Goal: Transaction & Acquisition: Purchase product/service

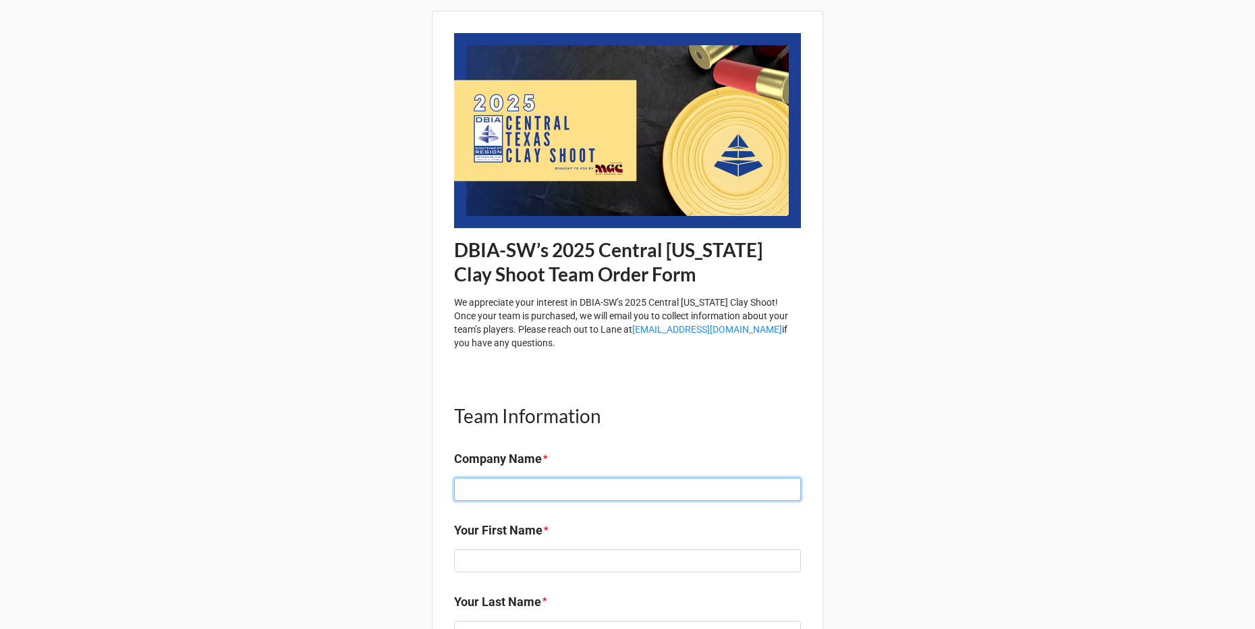
click at [545, 478] on input at bounding box center [627, 489] width 347 height 23
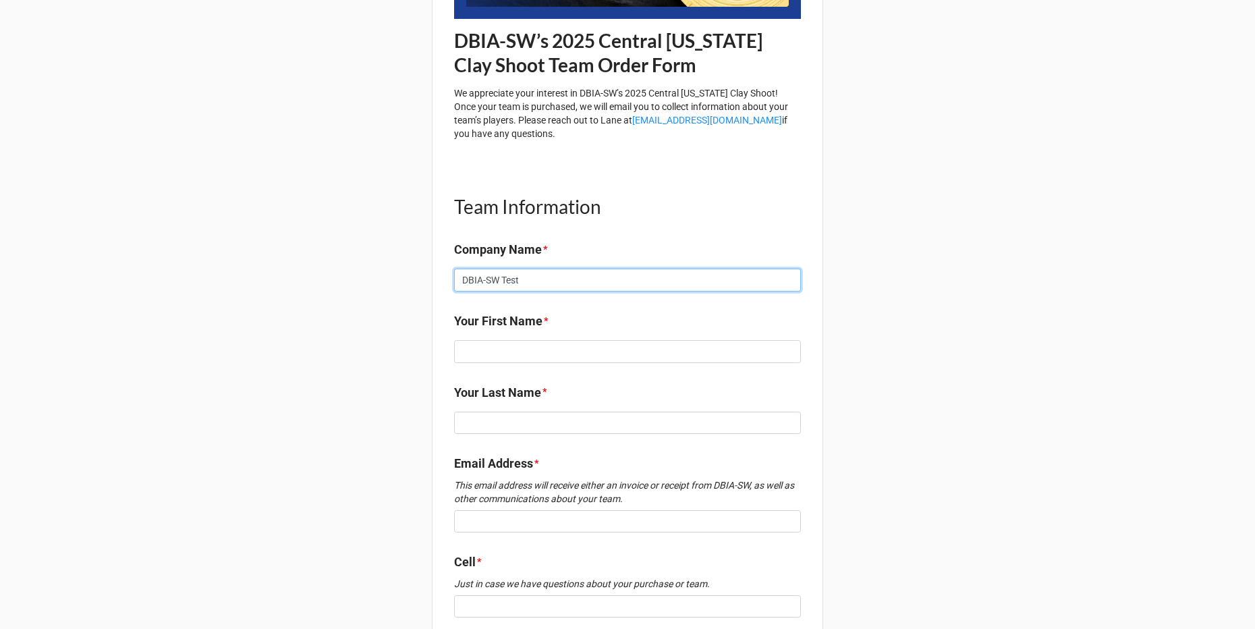
scroll to position [217, 0]
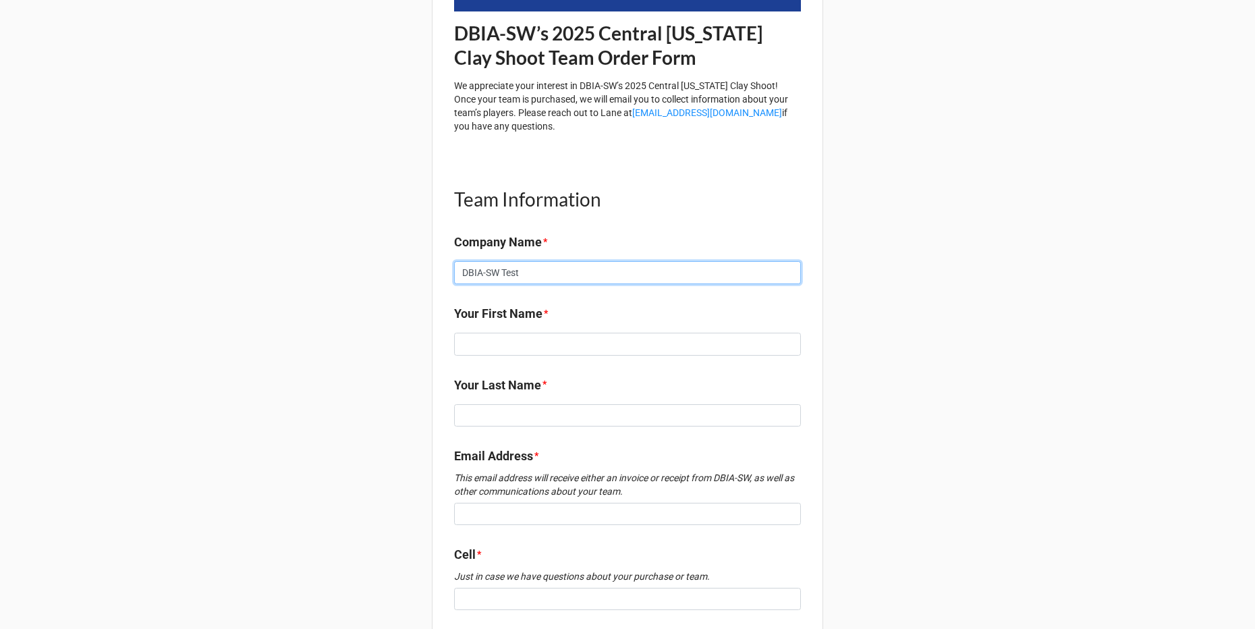
type input "DBIA-SW Test"
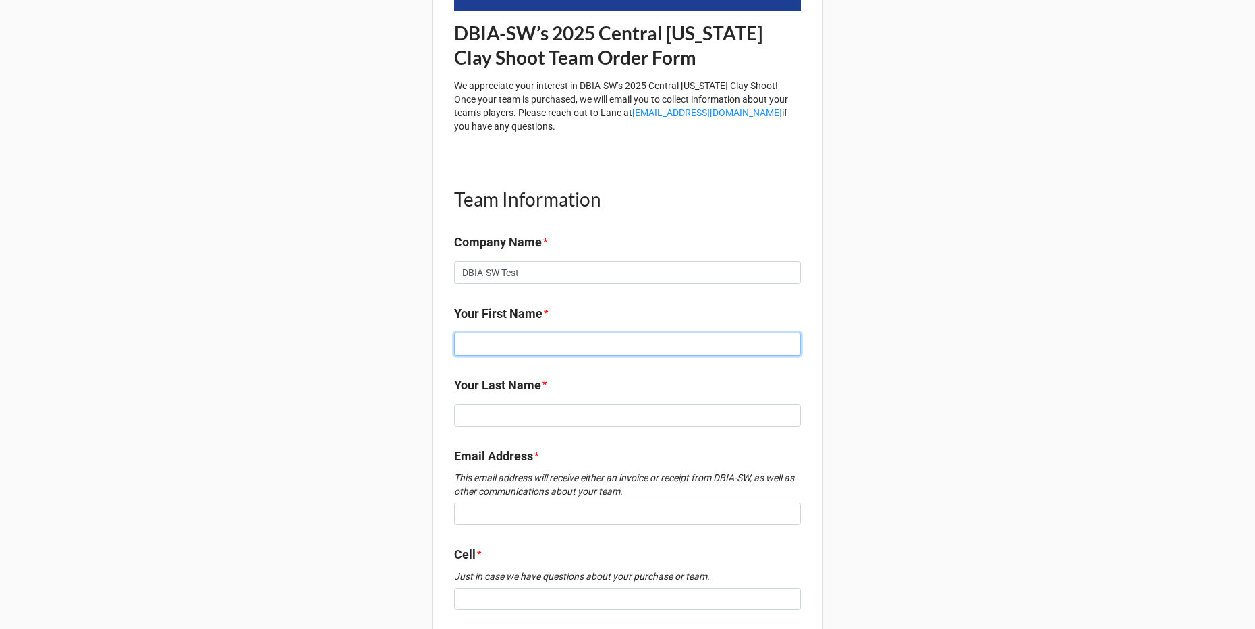
click at [497, 344] on input at bounding box center [627, 344] width 347 height 23
type input "Rachel"
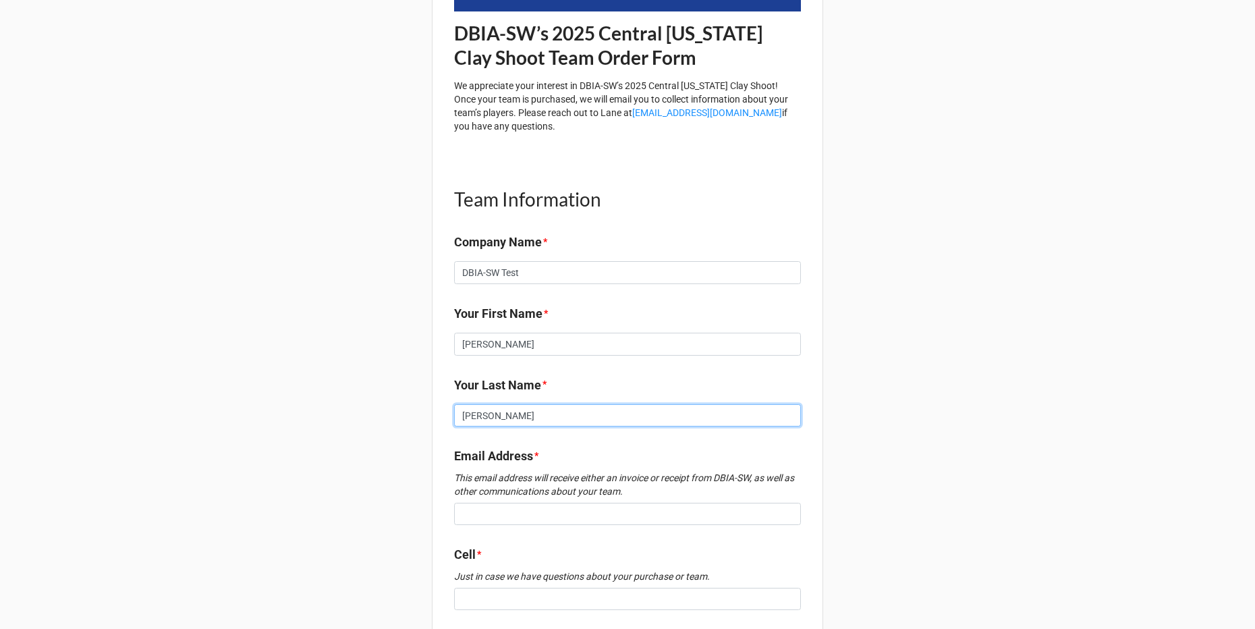
type input "Albright"
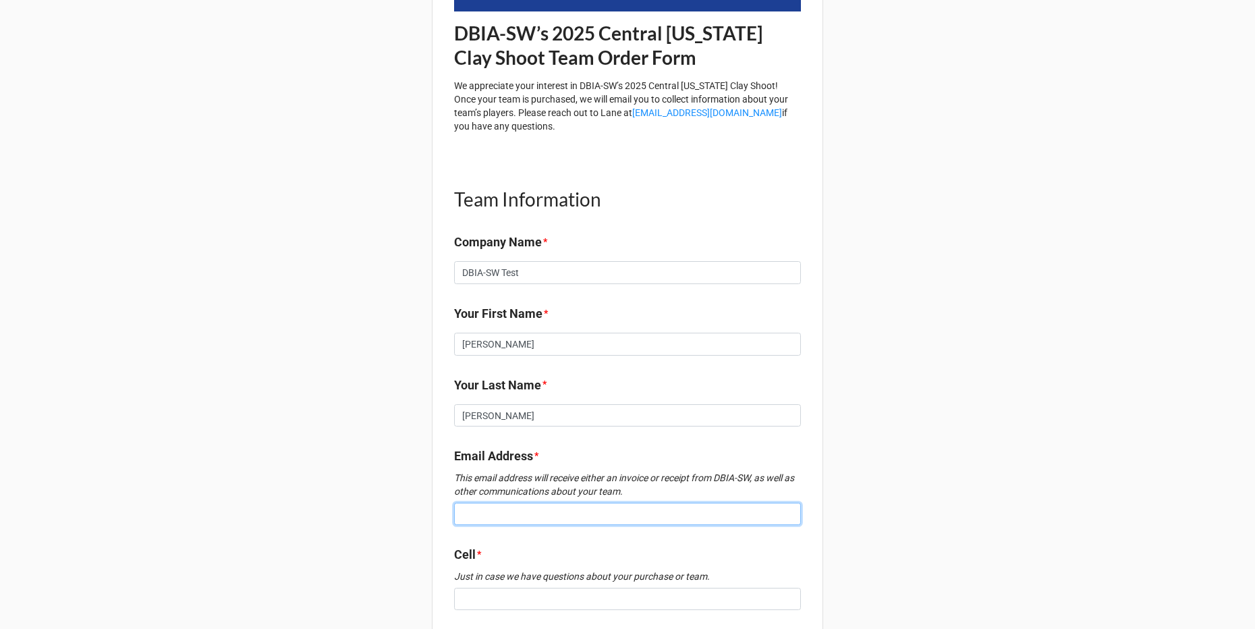
click at [462, 524] on input at bounding box center [627, 514] width 347 height 23
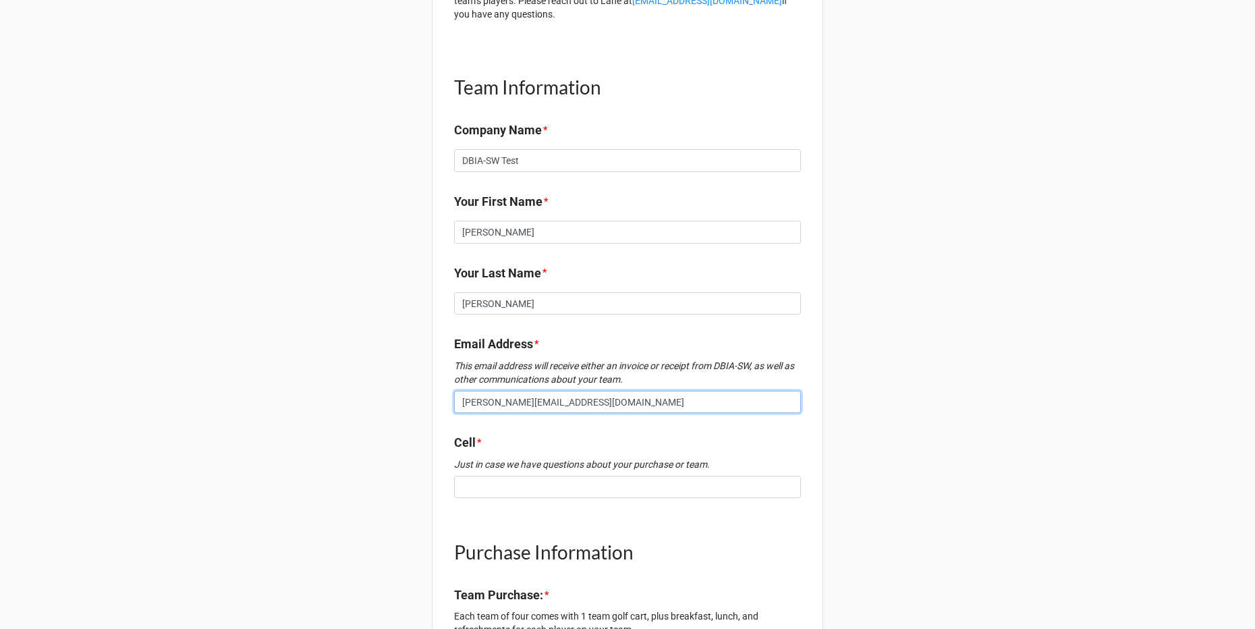
scroll to position [366, 0]
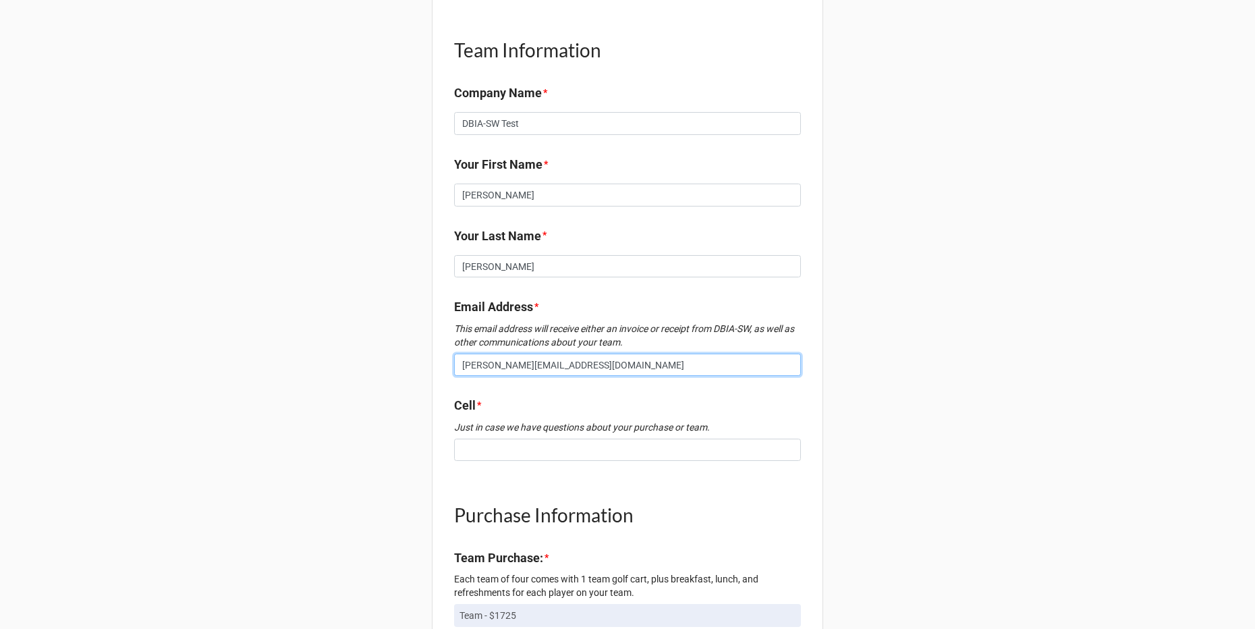
type input "rachel@dbia-sw.org"
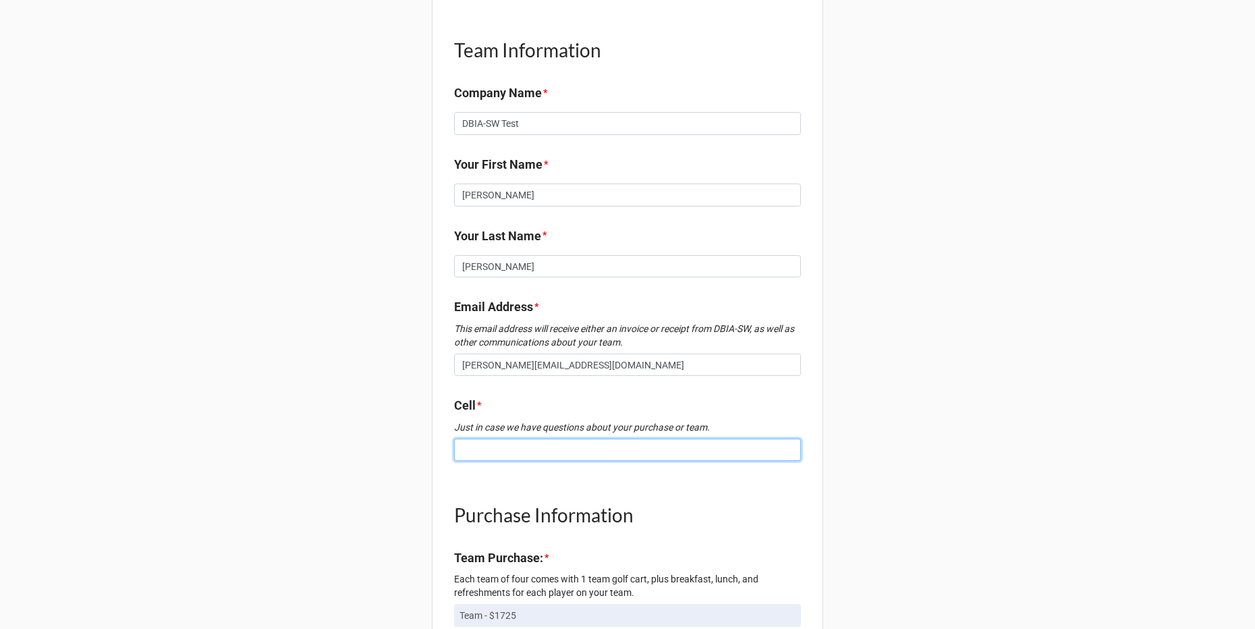
click at [494, 445] on input at bounding box center [627, 450] width 347 height 23
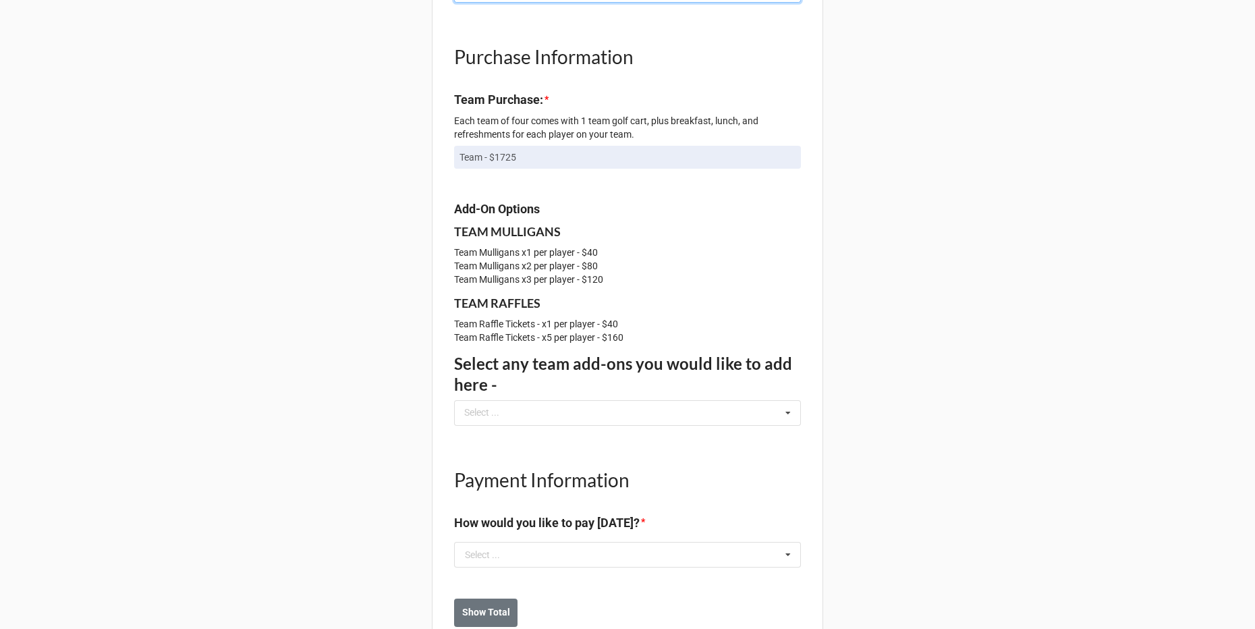
scroll to position [864, 0]
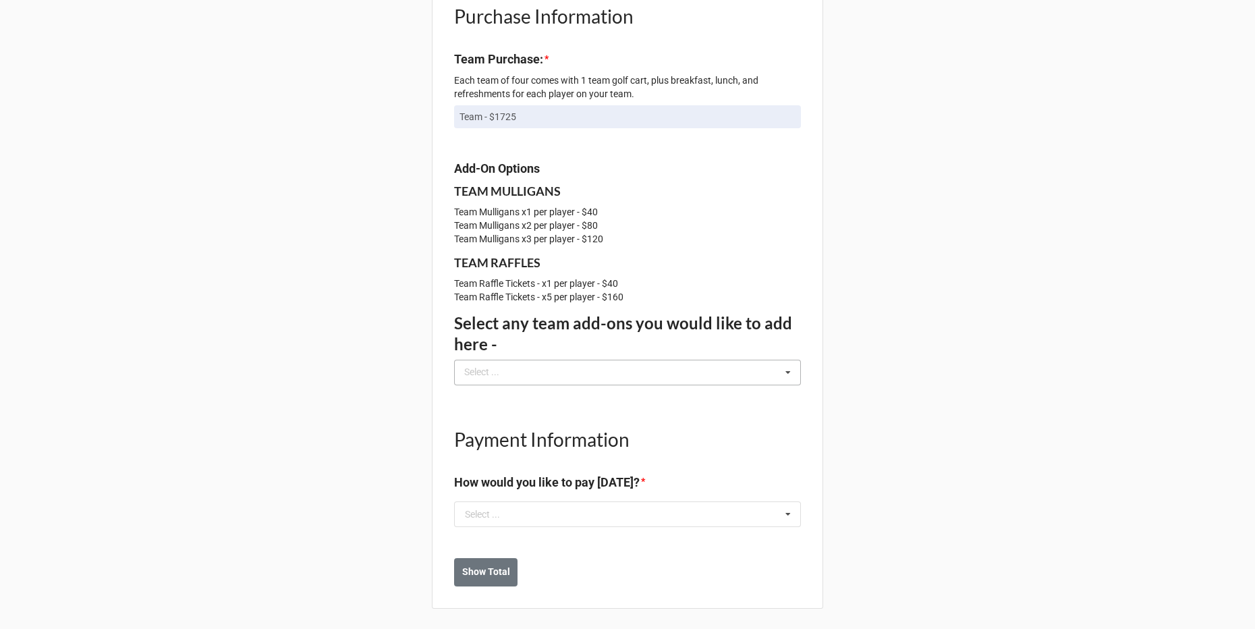
type input "8179950374"
click at [498, 367] on div "Select ..." at bounding box center [490, 372] width 58 height 16
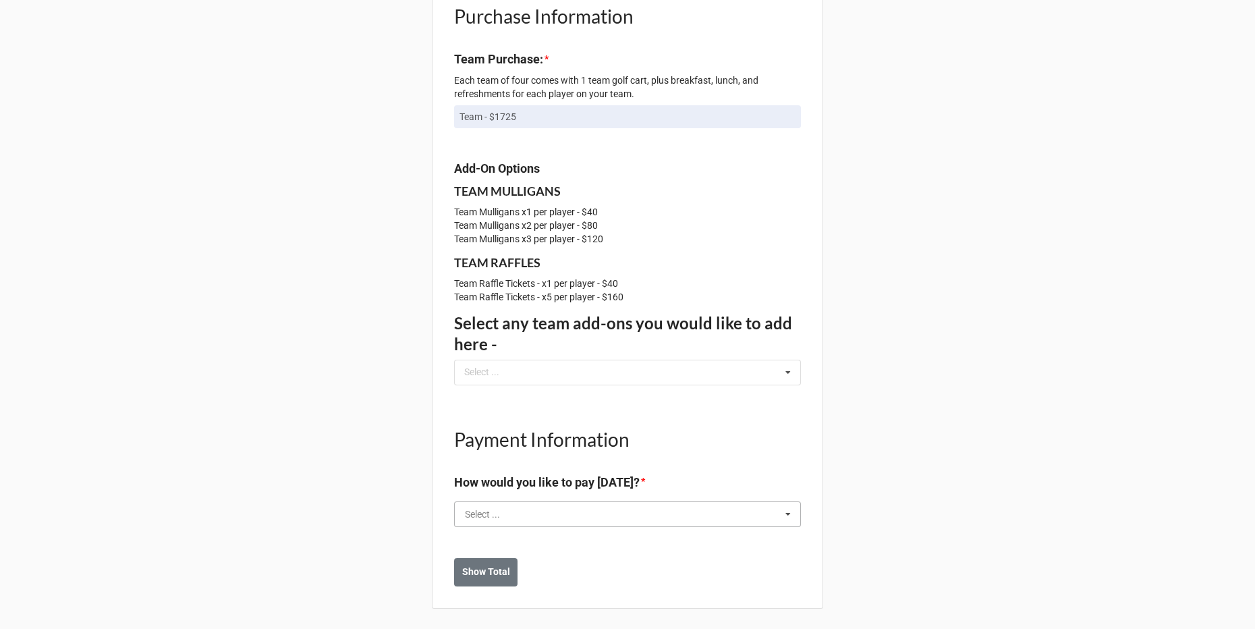
click at [624, 520] on input "text" at bounding box center [629, 514] width 346 height 24
click at [583, 538] on div "Pay by CC" at bounding box center [628, 538] width 346 height 25
click at [503, 563] on button "Show Total" at bounding box center [485, 572] width 63 height 28
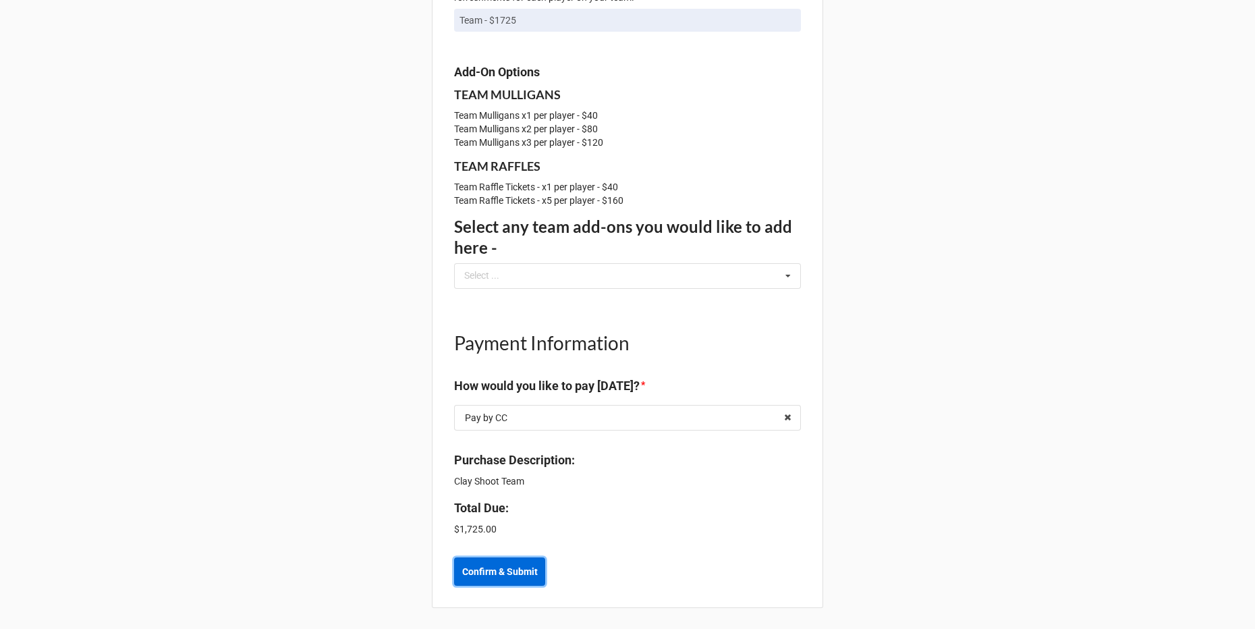
click at [470, 563] on button "Confirm & Submit" at bounding box center [499, 571] width 91 height 28
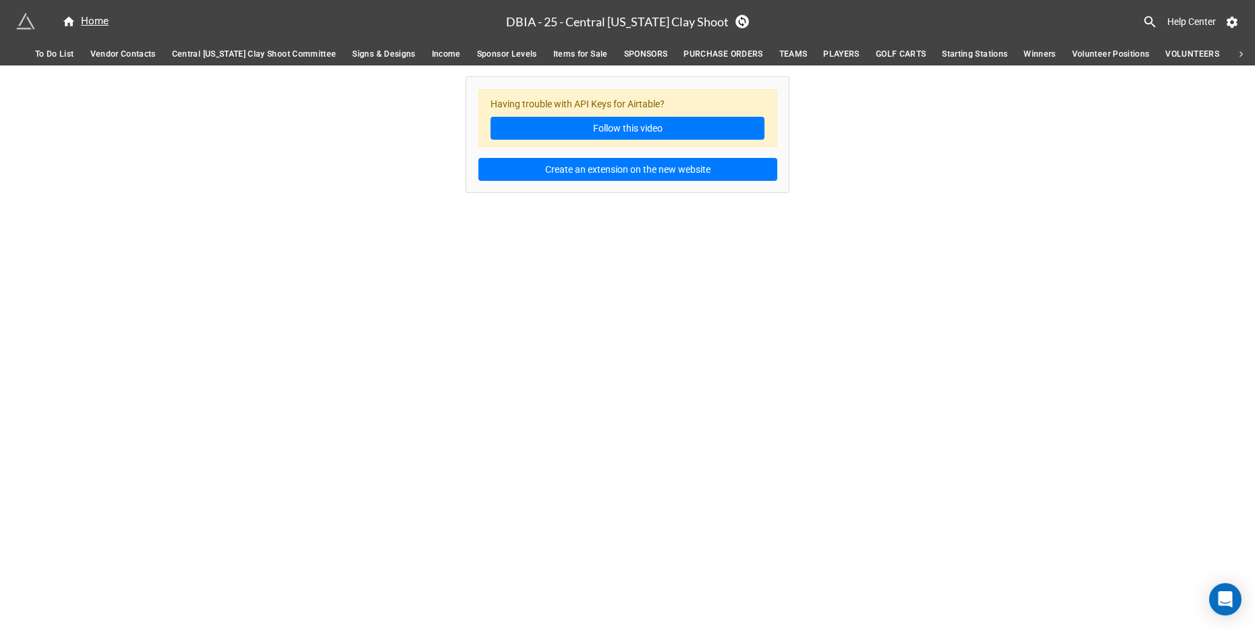
click at [722, 52] on span "PURCHASE ORDERS" at bounding box center [723, 54] width 79 height 14
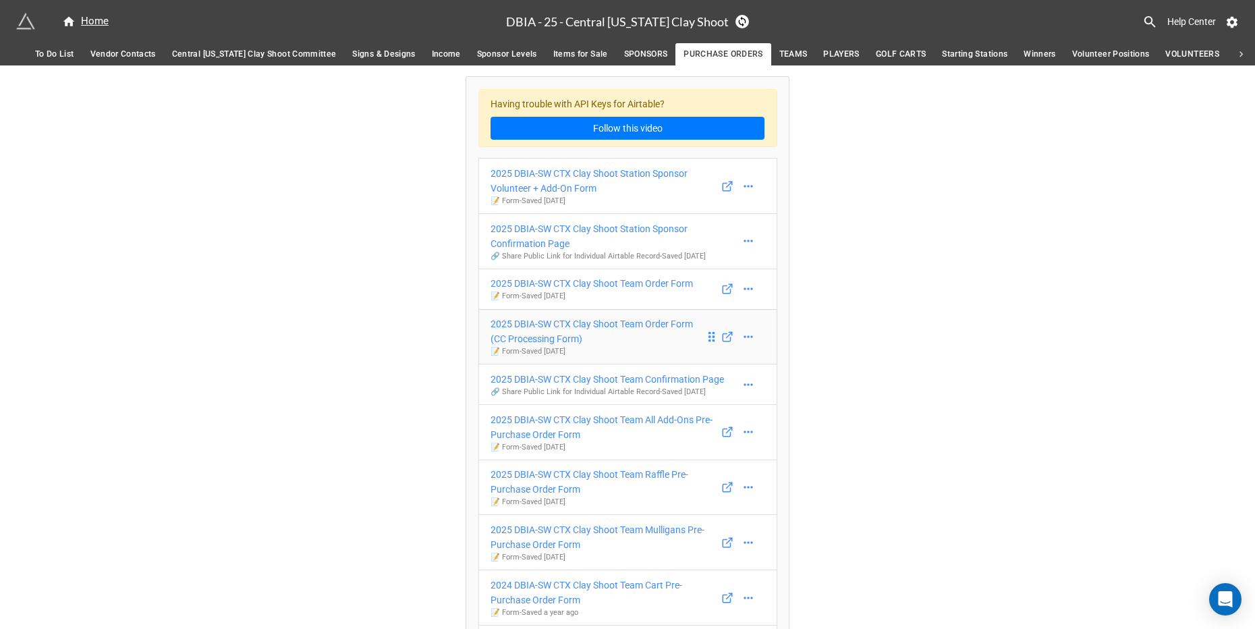
click at [498, 342] on div "2025 DBIA-SW CTX Clay Shoot Team Order Form (CC Processing Form)" at bounding box center [598, 331] width 215 height 30
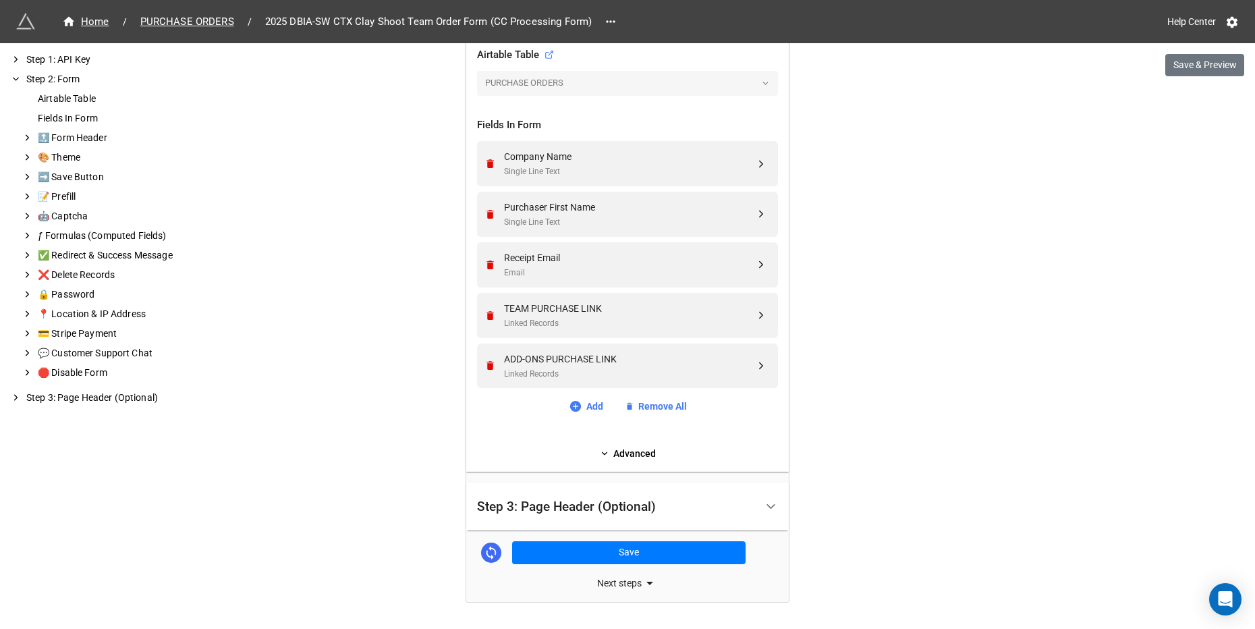
scroll to position [466, 0]
click at [634, 449] on link "Advanced" at bounding box center [627, 452] width 301 height 15
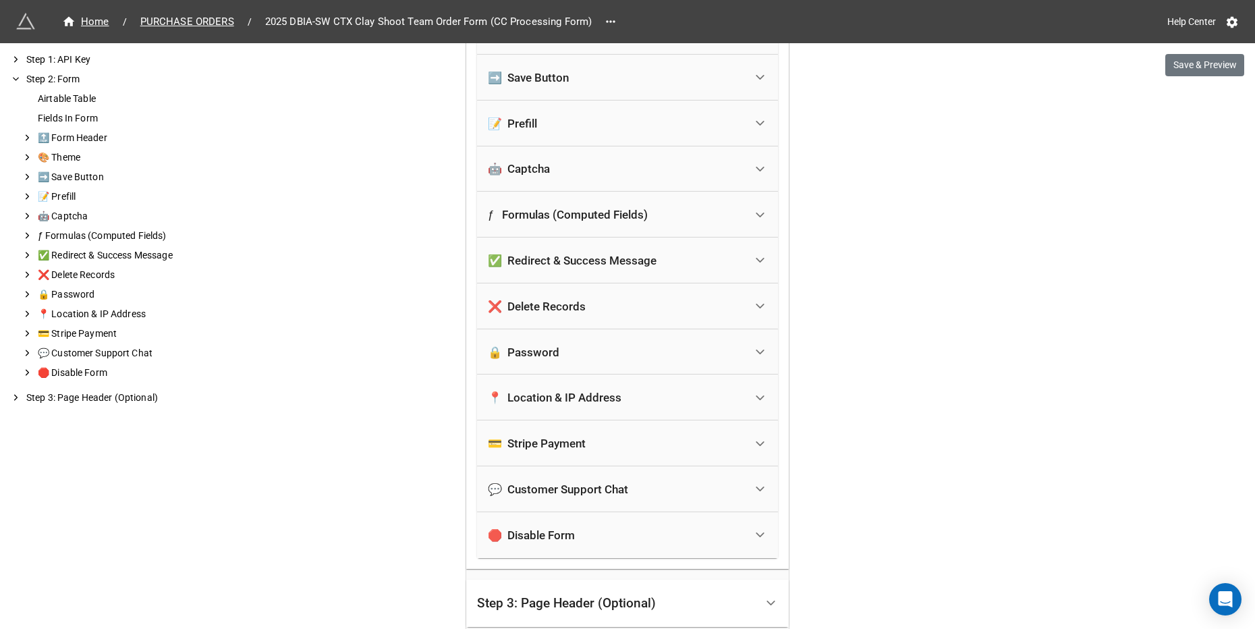
scroll to position [1092, 0]
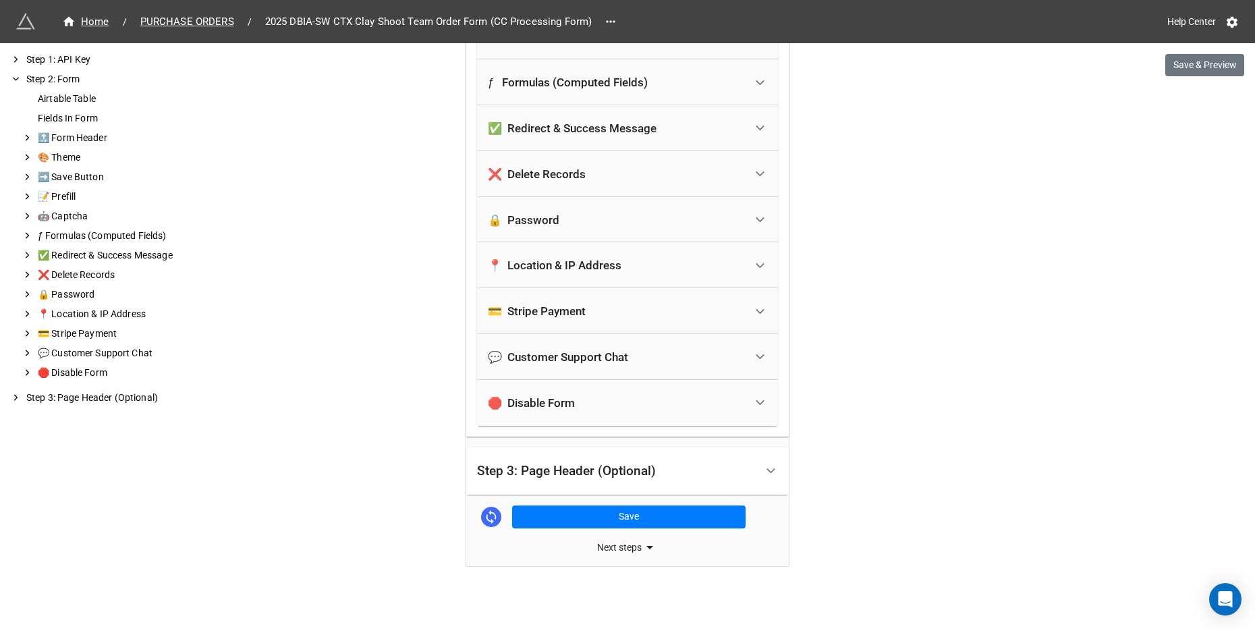
click at [601, 306] on div "💳 Stripe Payment" at bounding box center [616, 311] width 257 height 30
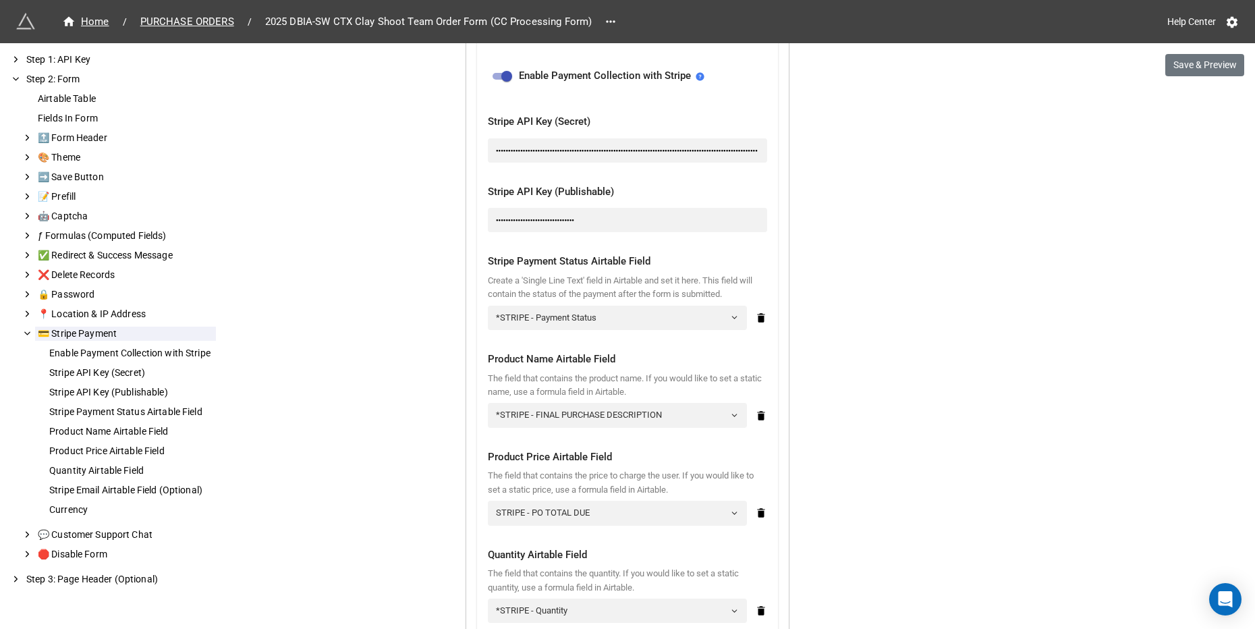
scroll to position [1335, 0]
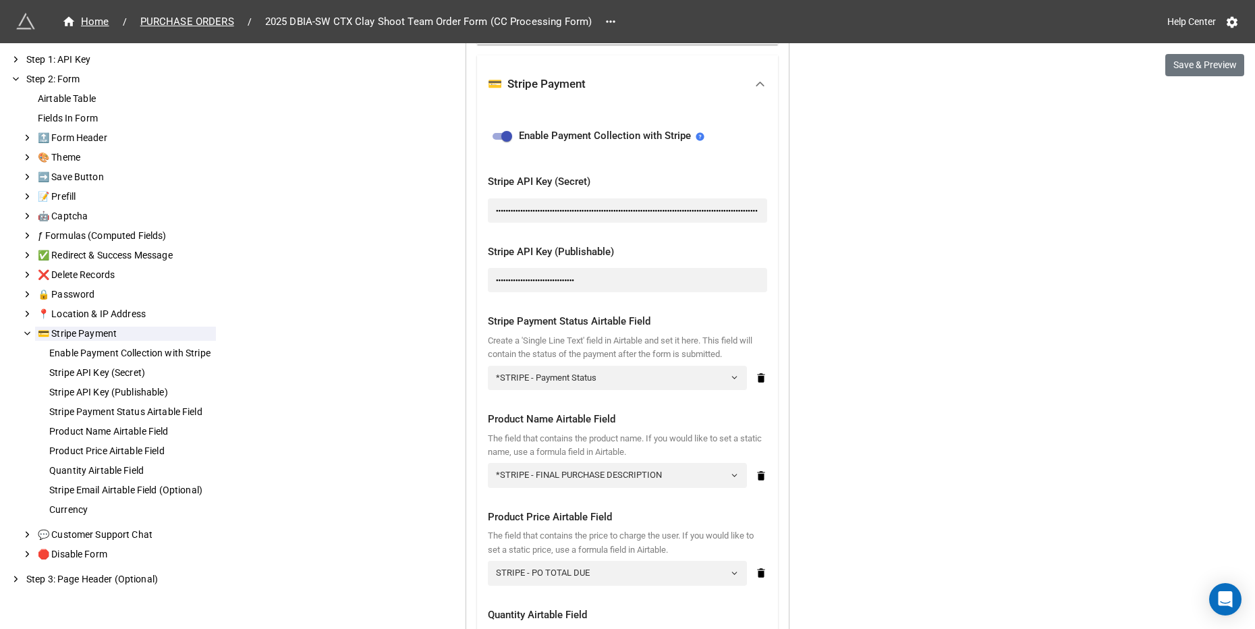
click at [582, 207] on div "●●●●●●●●●●●●●●●●●●●●●●●●●●●●●●●●●●●●●●●●●●●●●●●●●●●●●●●●●●●●●●●●●●●●●●●●●●●●●●●…" at bounding box center [627, 210] width 279 height 24
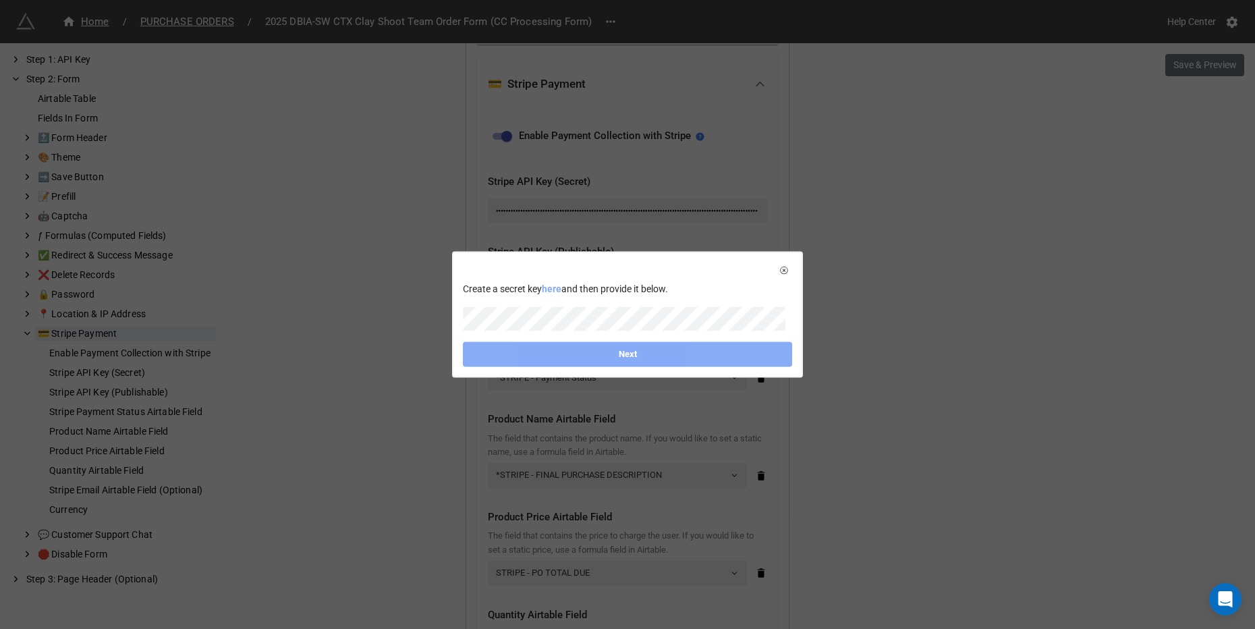
click at [559, 291] on link "here" at bounding box center [552, 288] width 20 height 11
click at [524, 352] on link "Next" at bounding box center [627, 354] width 329 height 24
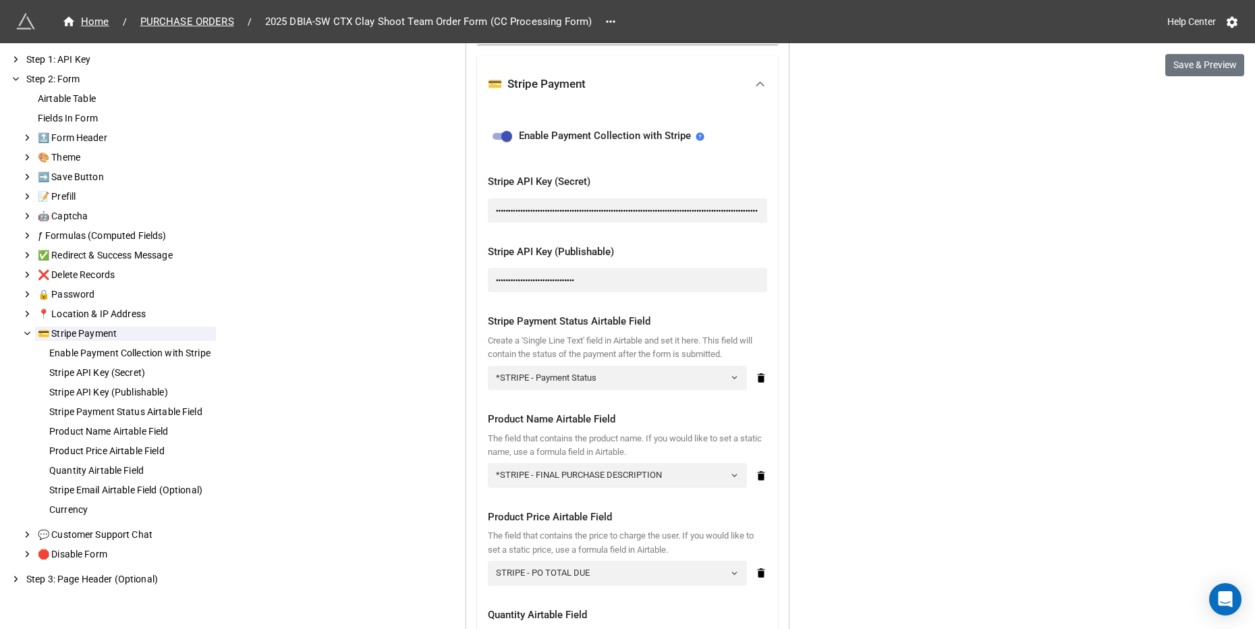
click at [605, 287] on div "●●●●●●●●●●●●●●●●●●●●●●●●●●●●●●●●" at bounding box center [627, 280] width 279 height 24
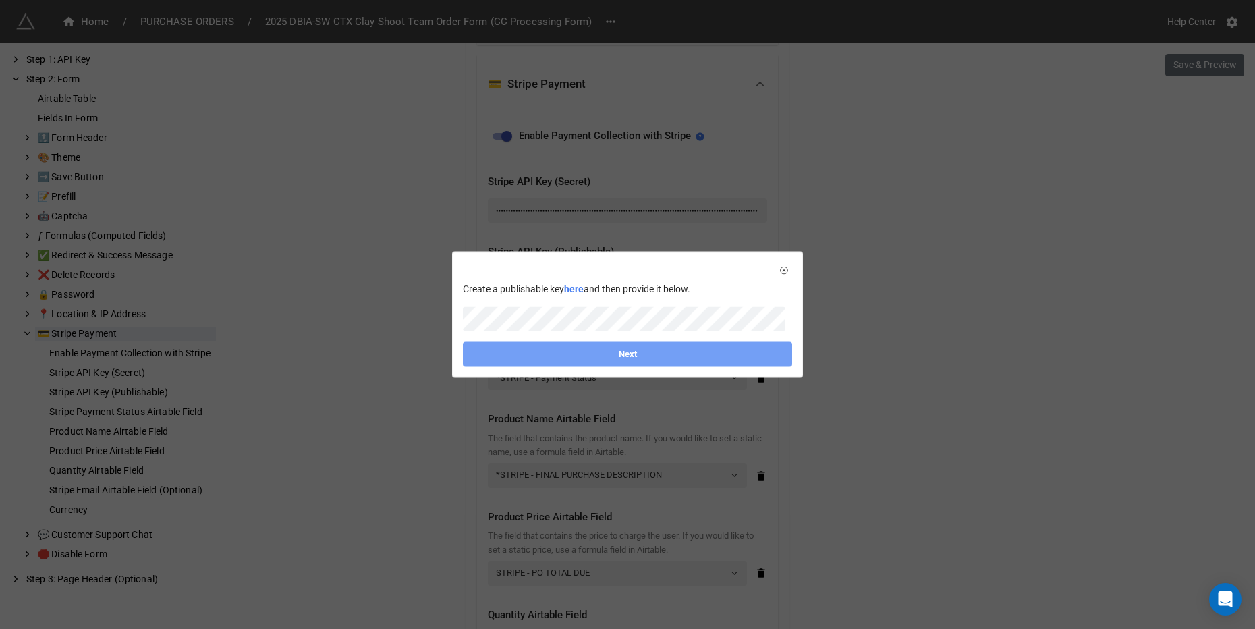
click at [578, 352] on link "Next" at bounding box center [627, 354] width 329 height 24
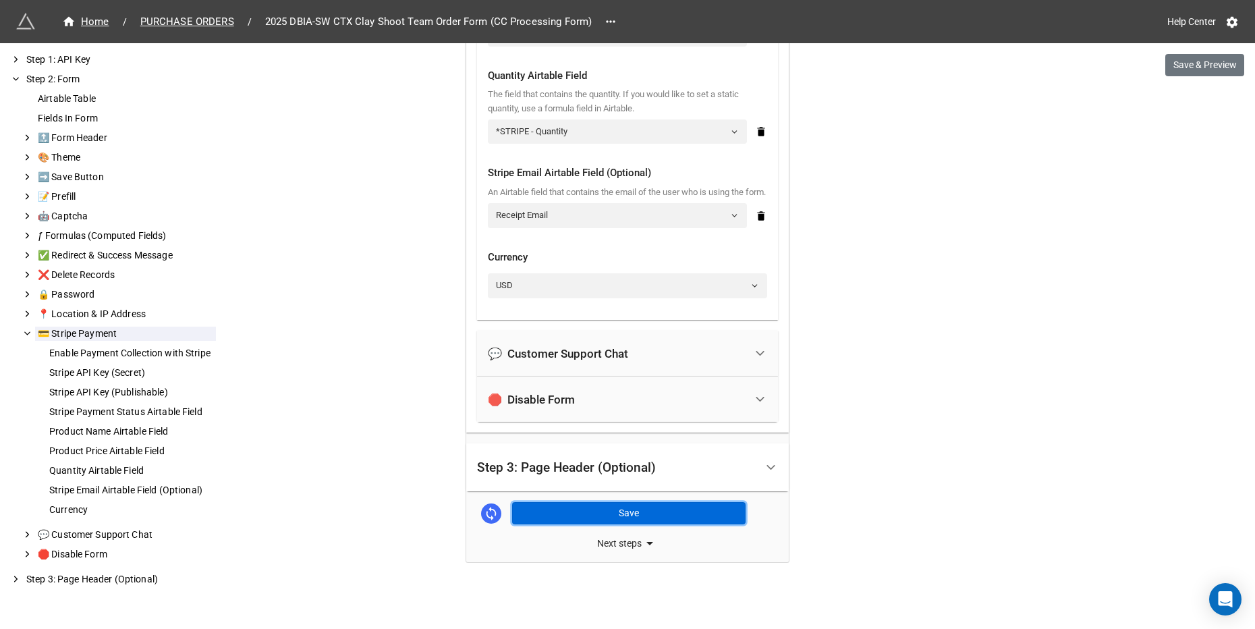
click at [635, 512] on button "Save" at bounding box center [628, 513] width 233 height 23
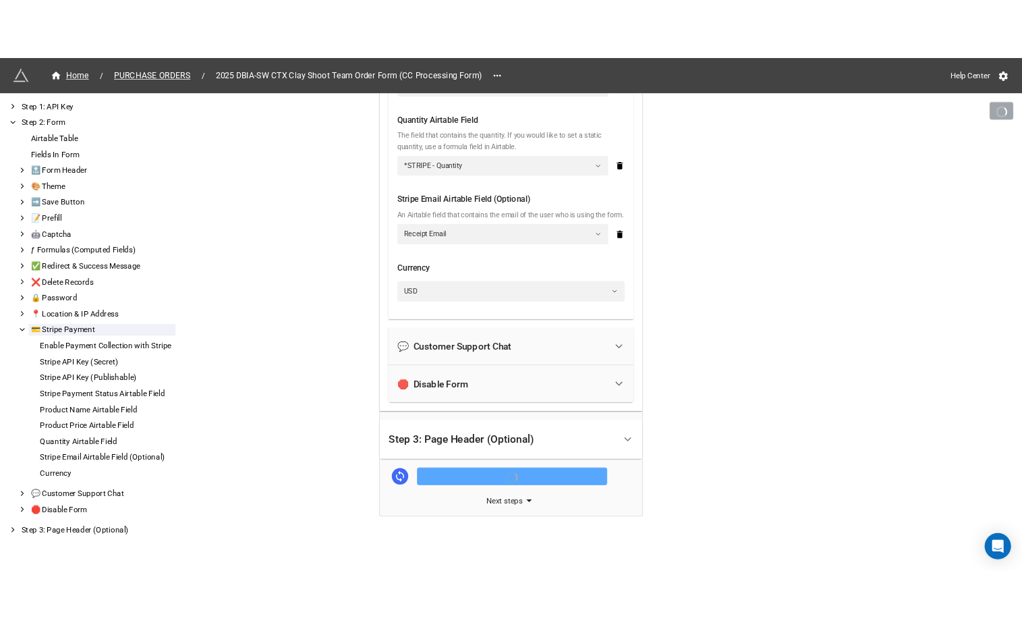
scroll to position [1885, 0]
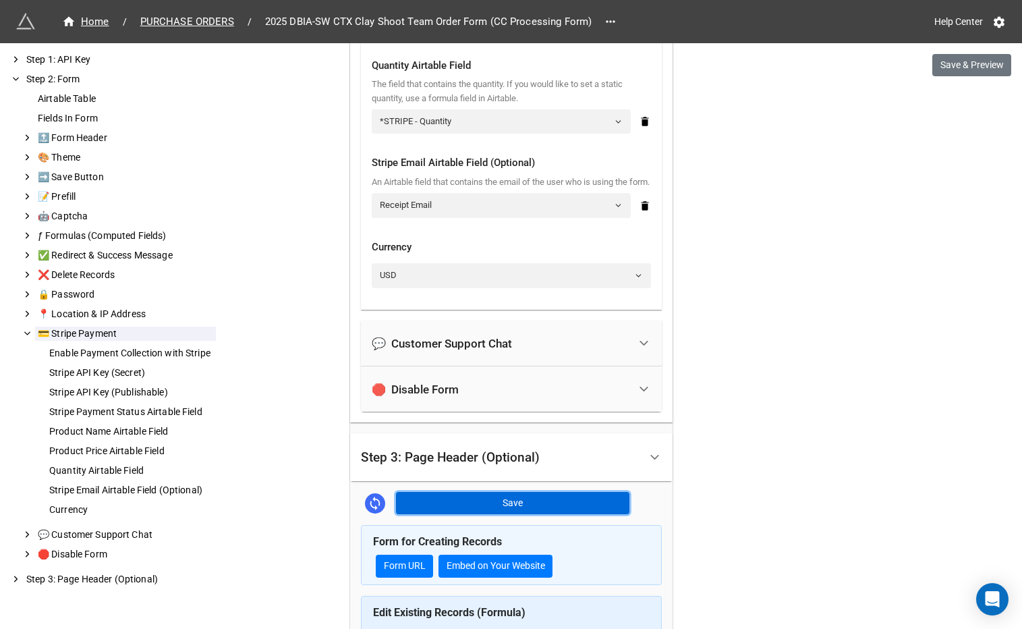
click at [534, 515] on button "Save" at bounding box center [512, 503] width 233 height 23
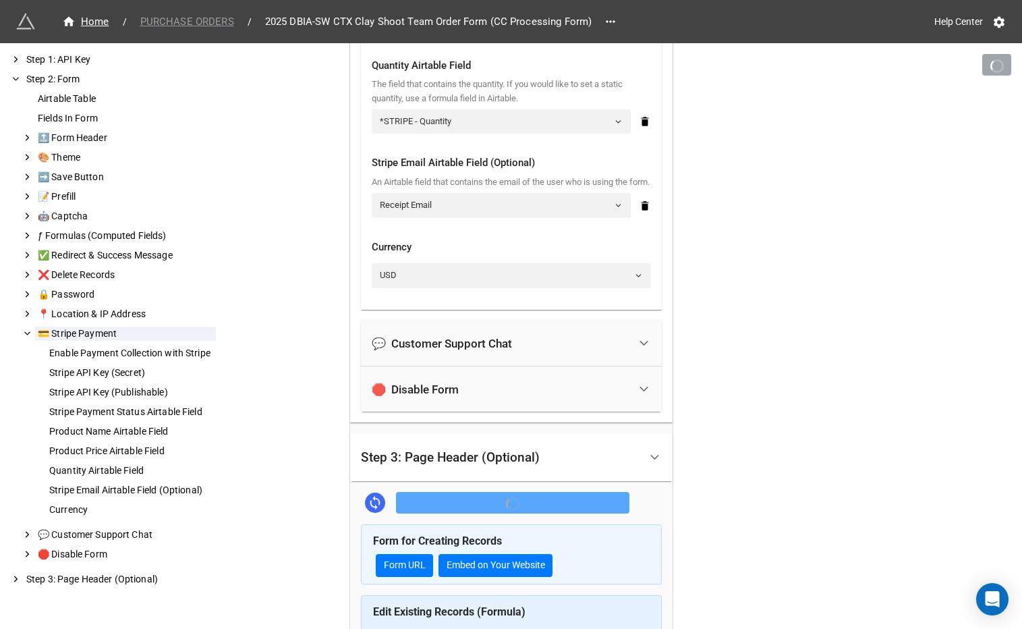
click at [212, 22] on span "PURCHASE ORDERS" at bounding box center [187, 22] width 110 height 16
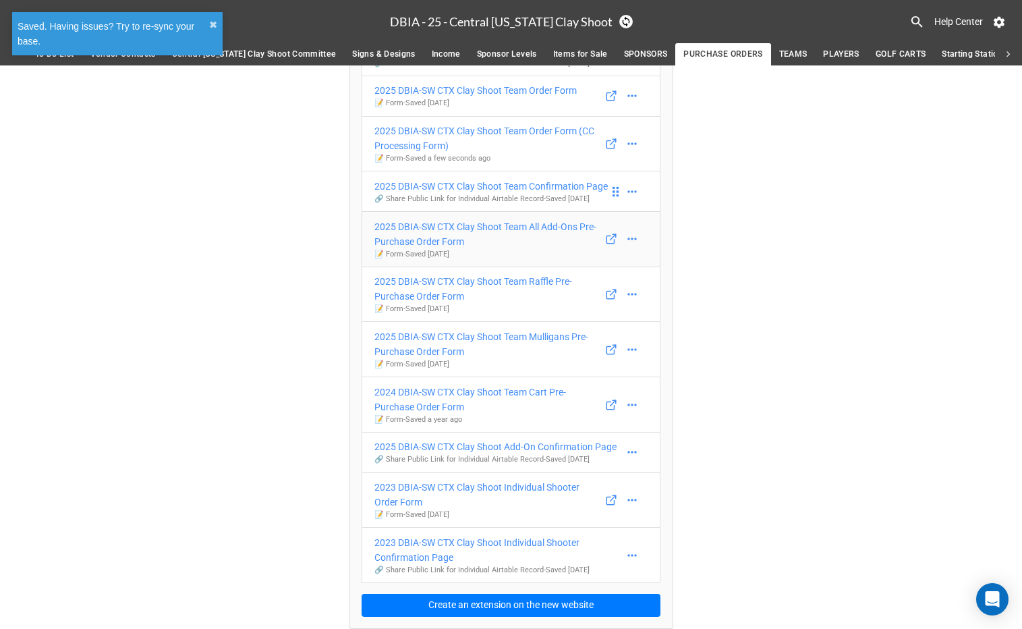
scroll to position [252, 0]
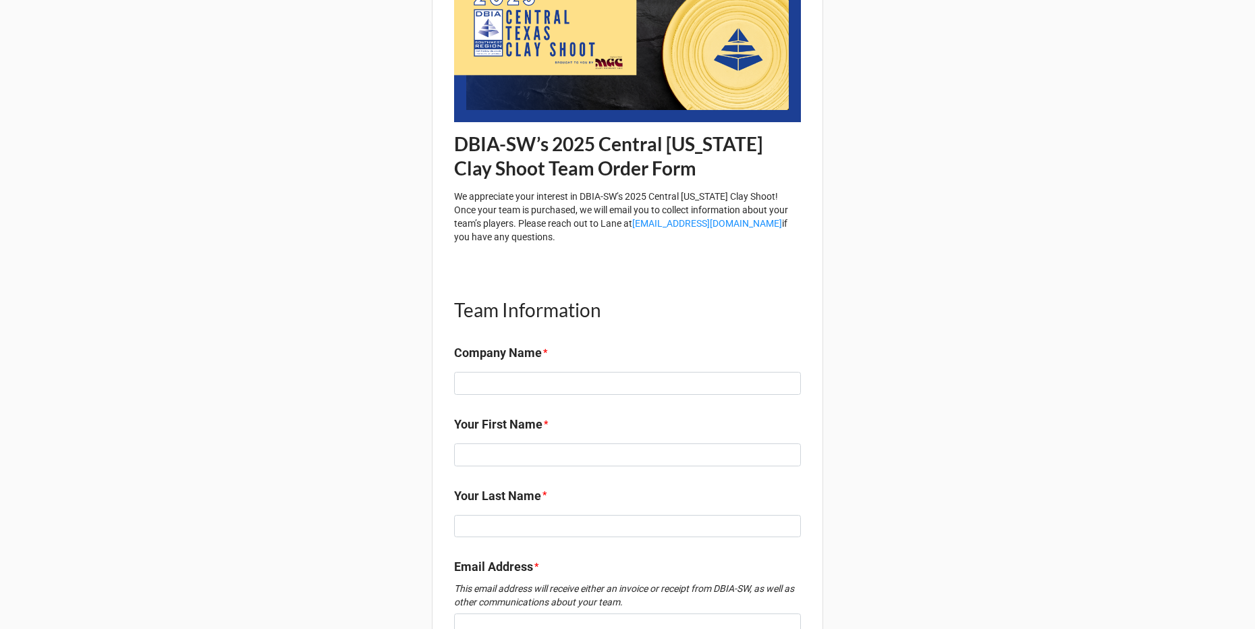
scroll to position [150, 0]
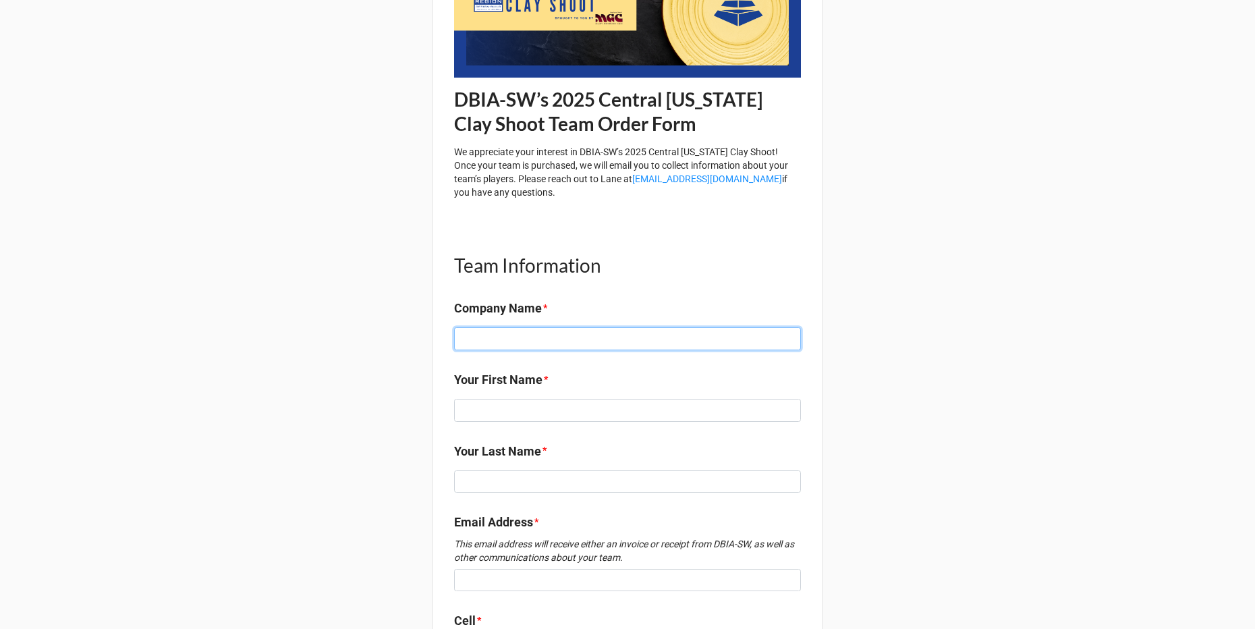
click at [583, 337] on input at bounding box center [627, 338] width 347 height 23
type input "DBIA-SW Test"
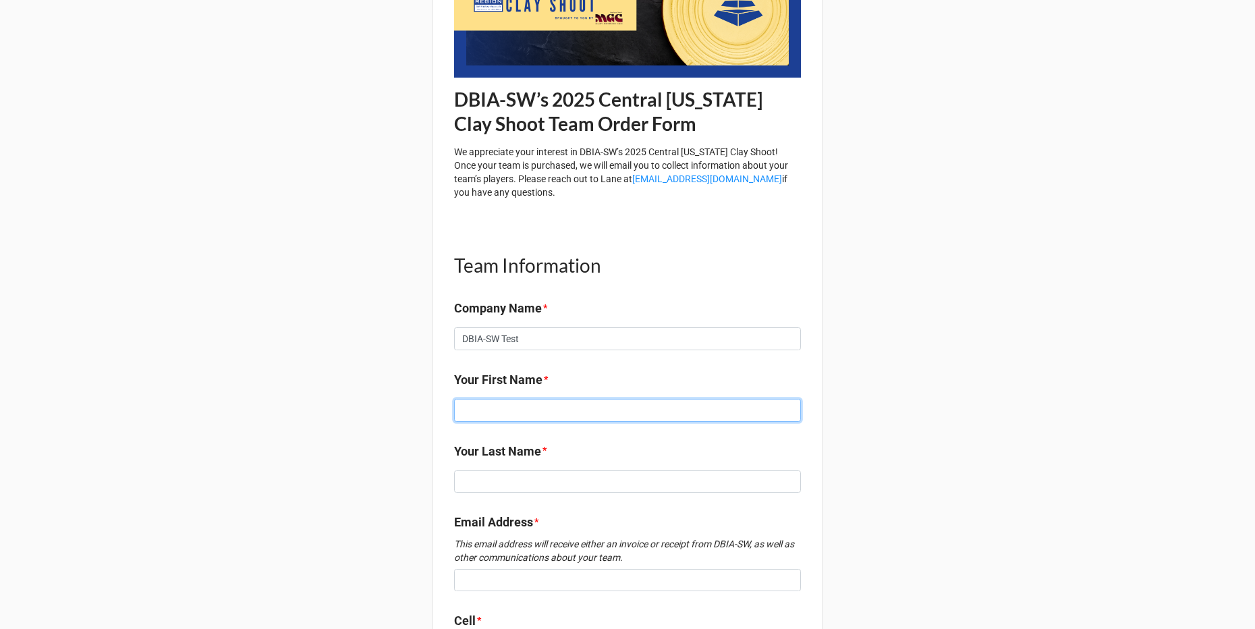
click at [491, 408] on input at bounding box center [627, 410] width 347 height 23
type input "Rachel"
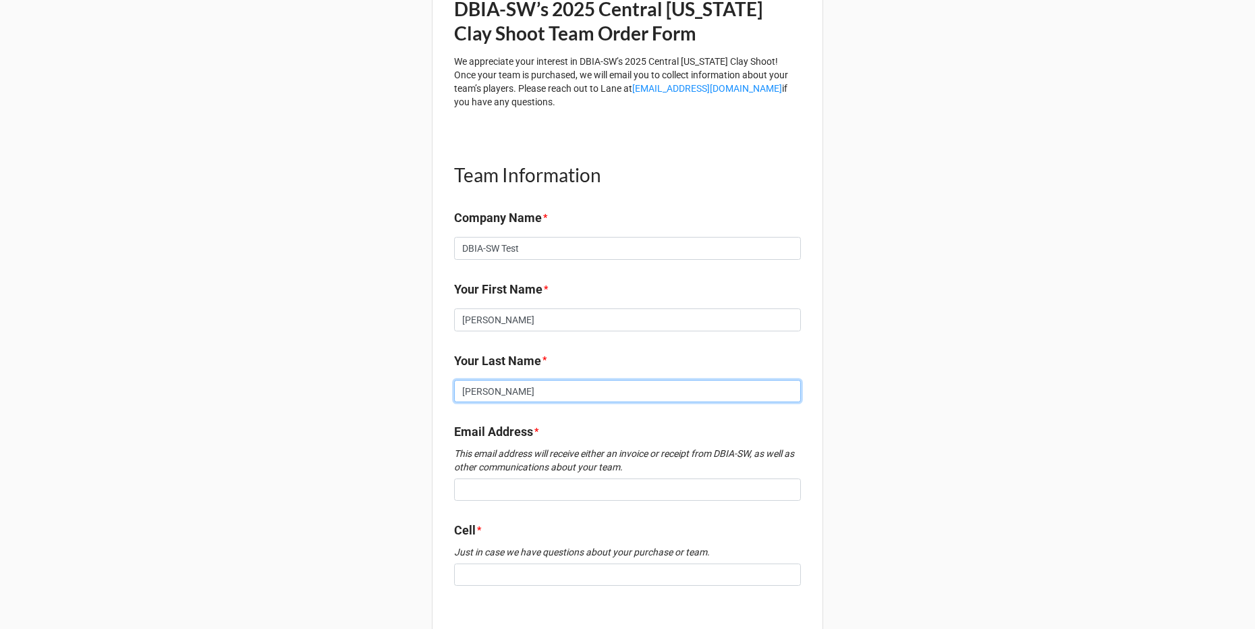
scroll to position [272, 0]
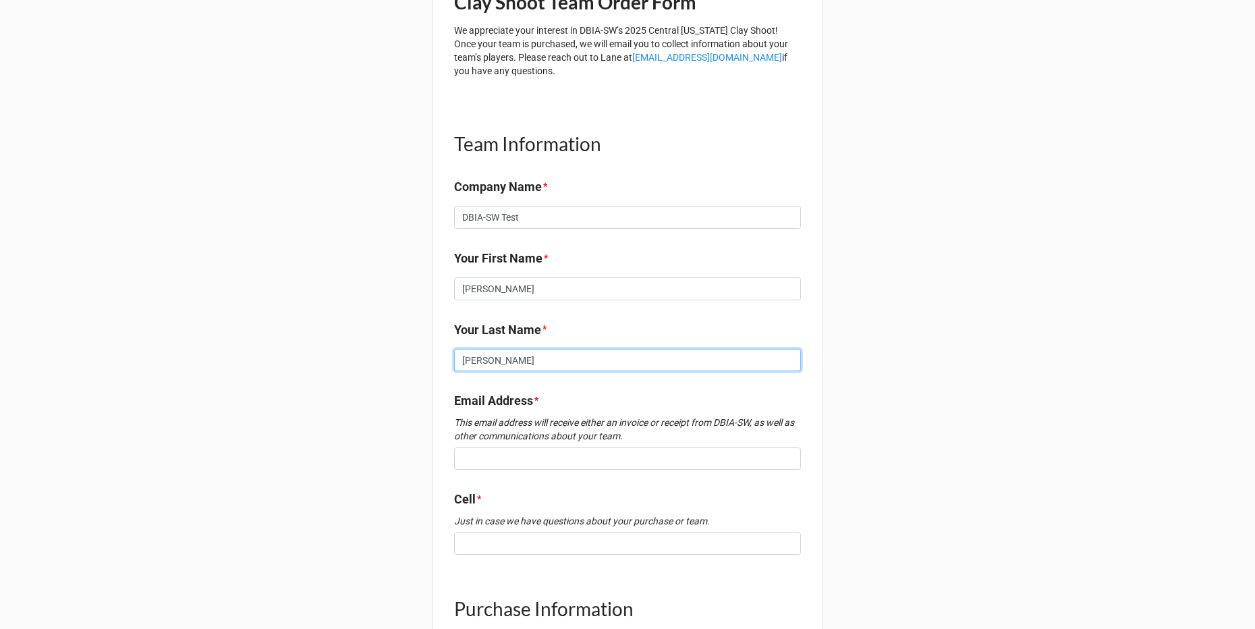
type input "Albright"
click at [468, 461] on input at bounding box center [627, 458] width 347 height 23
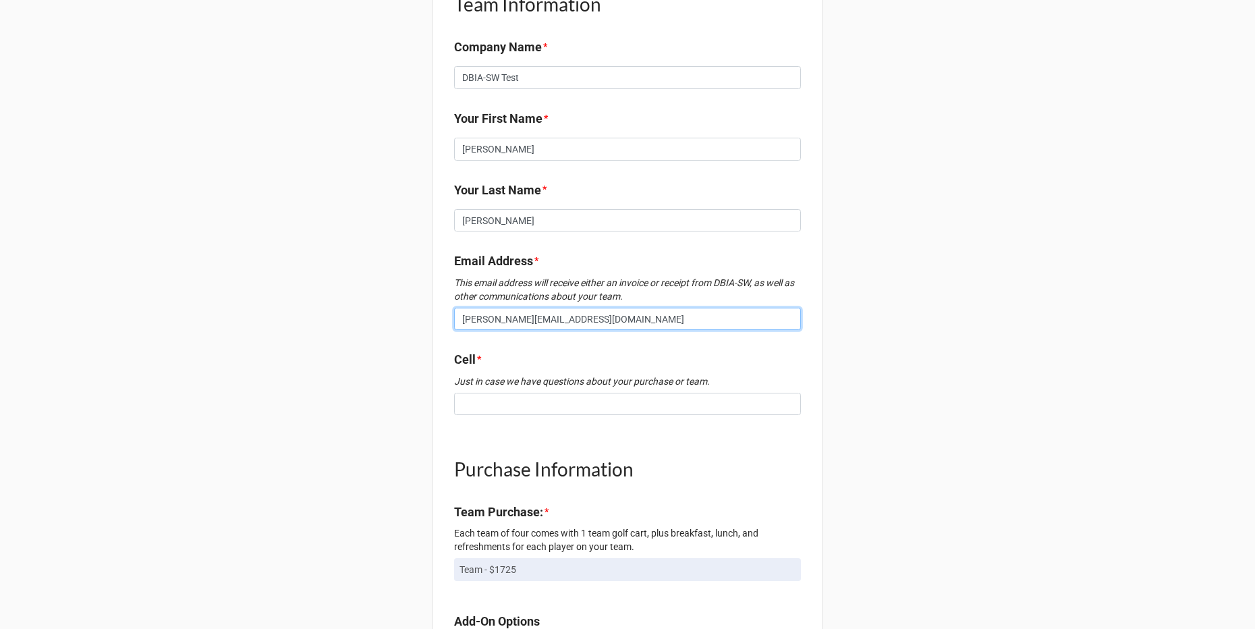
scroll to position [437, 0]
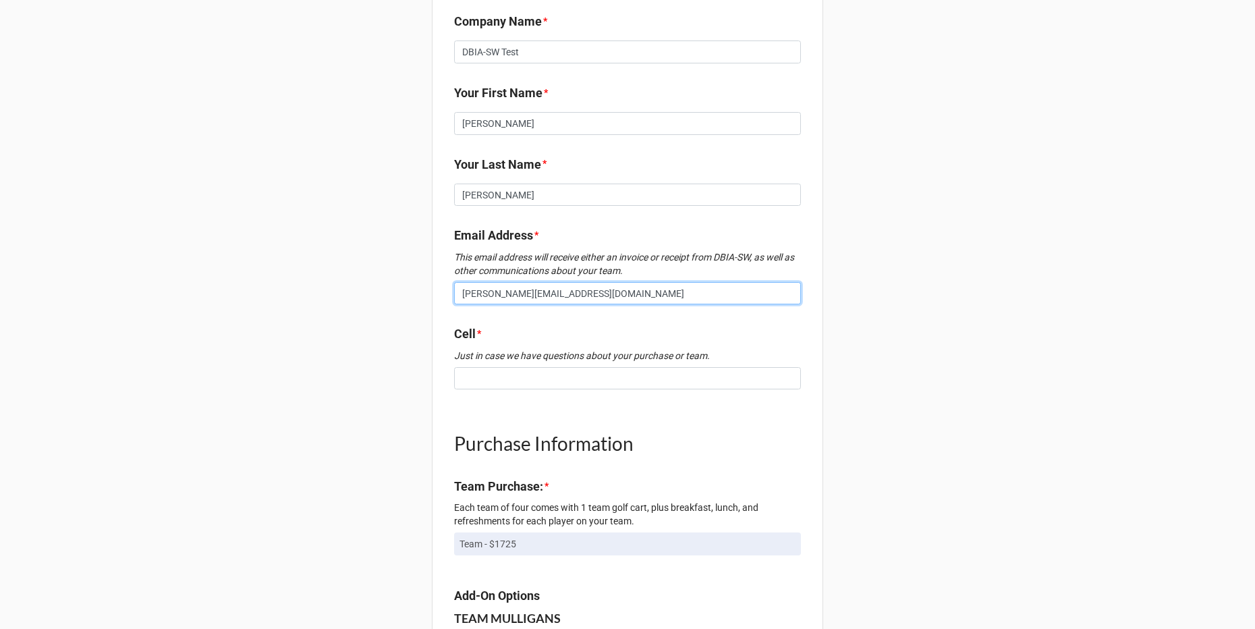
type input "rachel@dbia-sw.org"
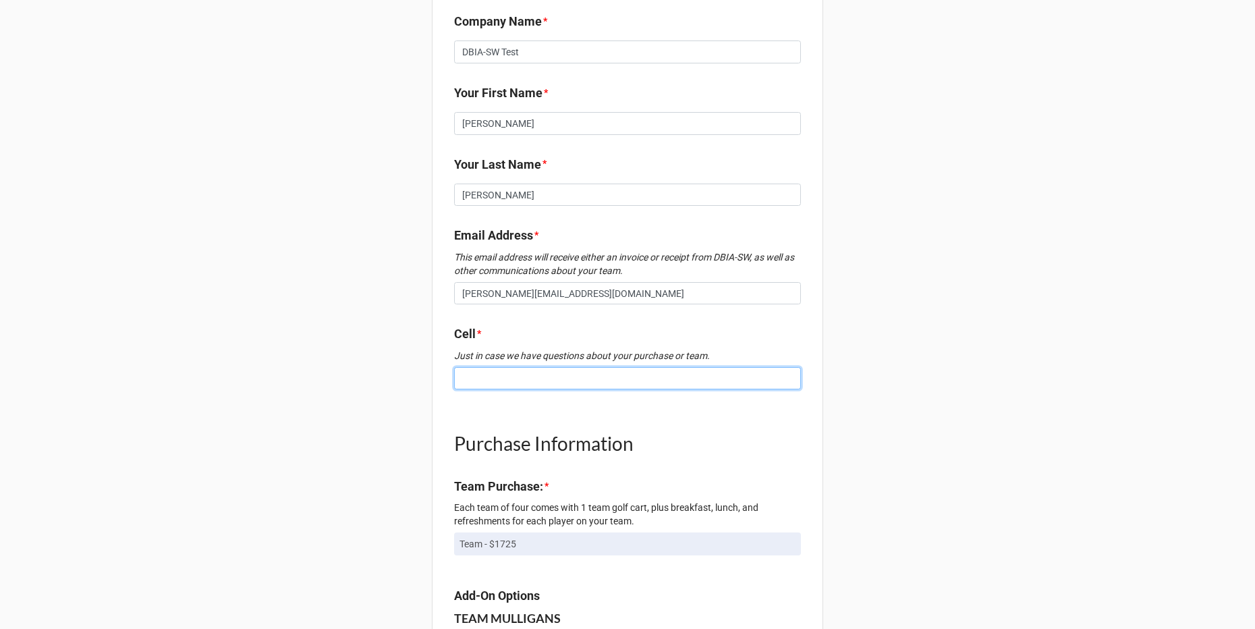
click at [474, 381] on input at bounding box center [627, 378] width 347 height 23
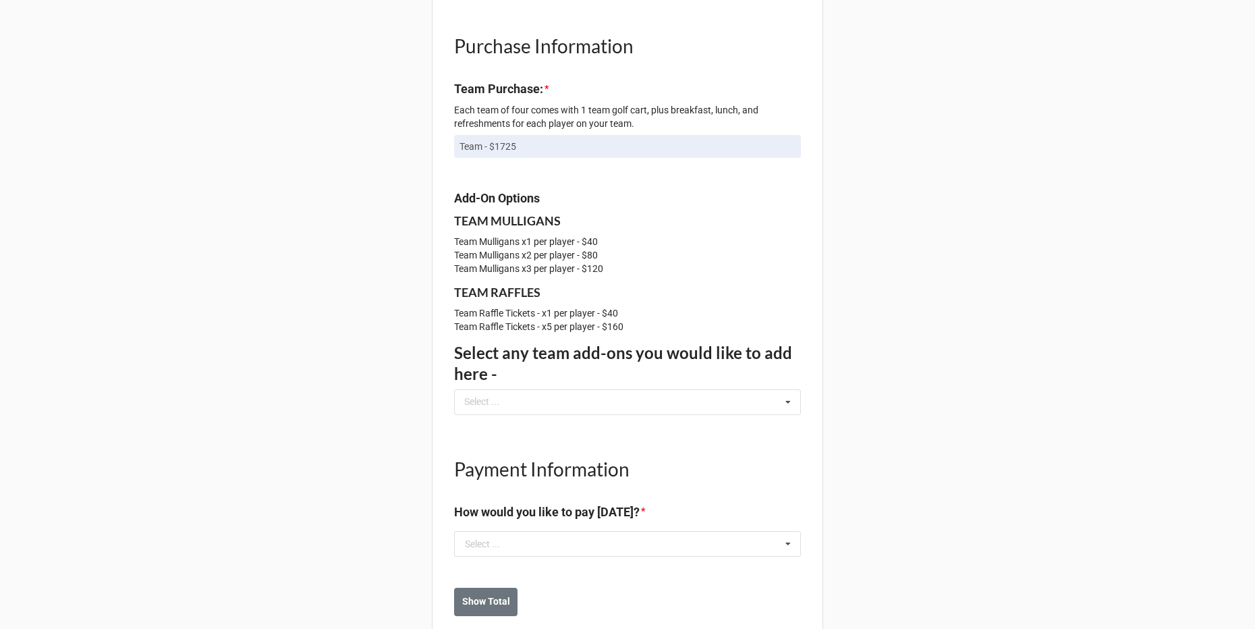
scroll to position [864, 0]
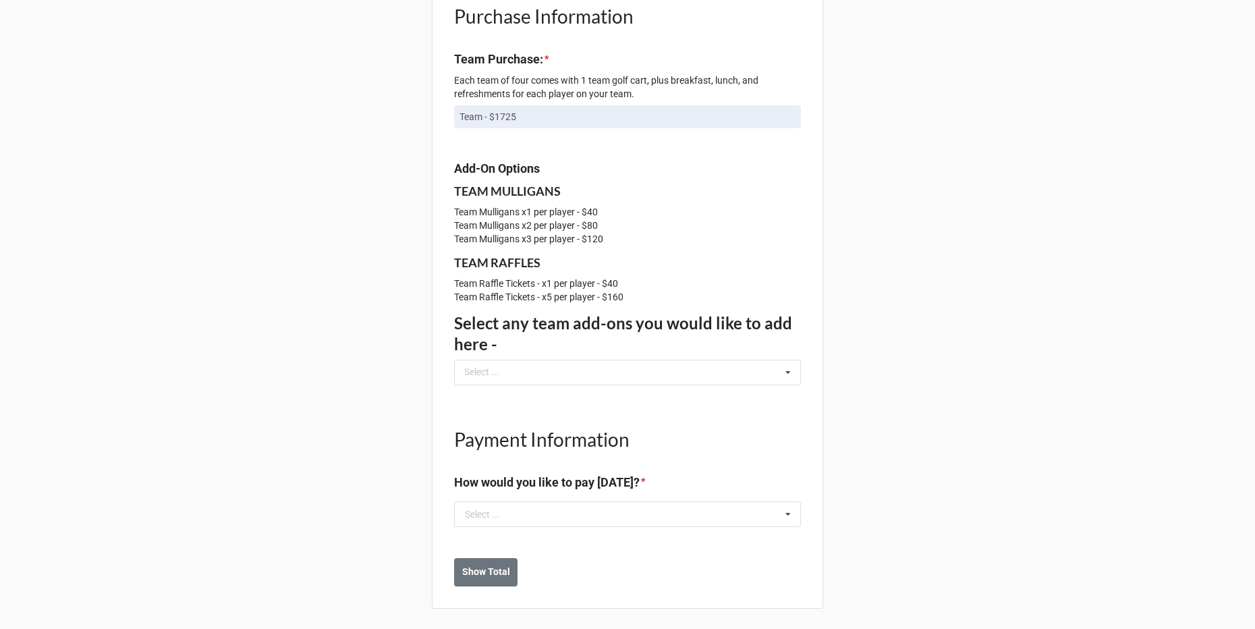
type input "8179950374"
click at [581, 491] on label "How would you like to pay today?" at bounding box center [547, 482] width 186 height 19
click at [561, 507] on input "text" at bounding box center [629, 514] width 346 height 24
click at [536, 541] on div "Pay by CC" at bounding box center [628, 538] width 346 height 25
click at [481, 572] on b "Show Total" at bounding box center [486, 572] width 48 height 14
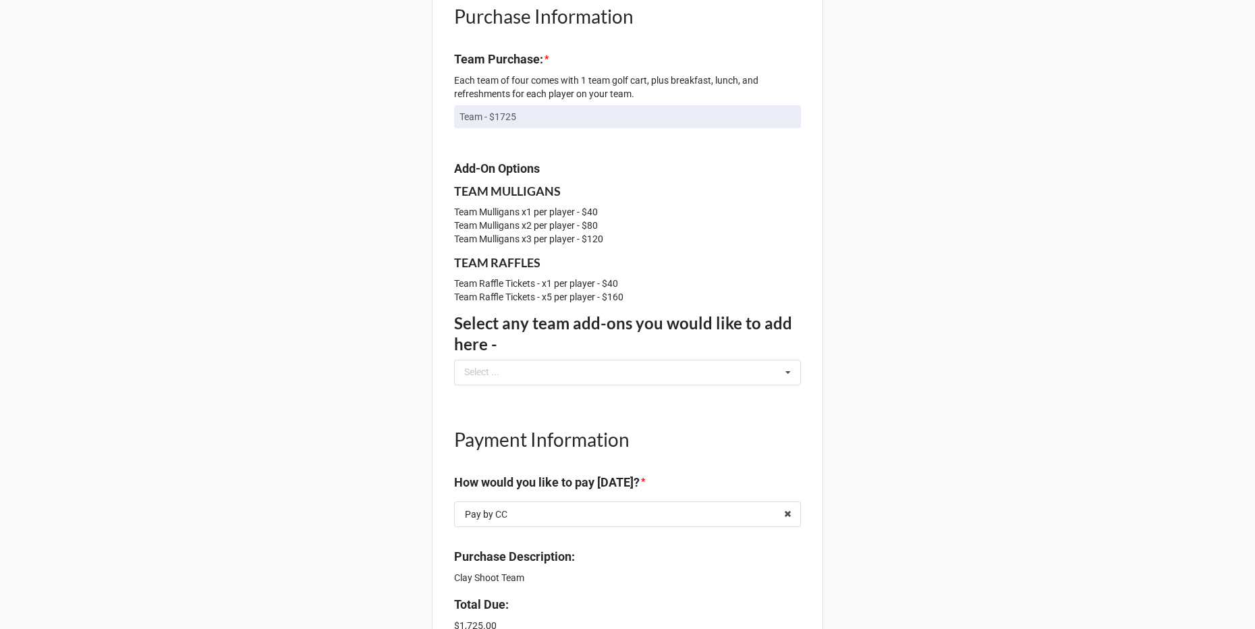
scroll to position [961, 0]
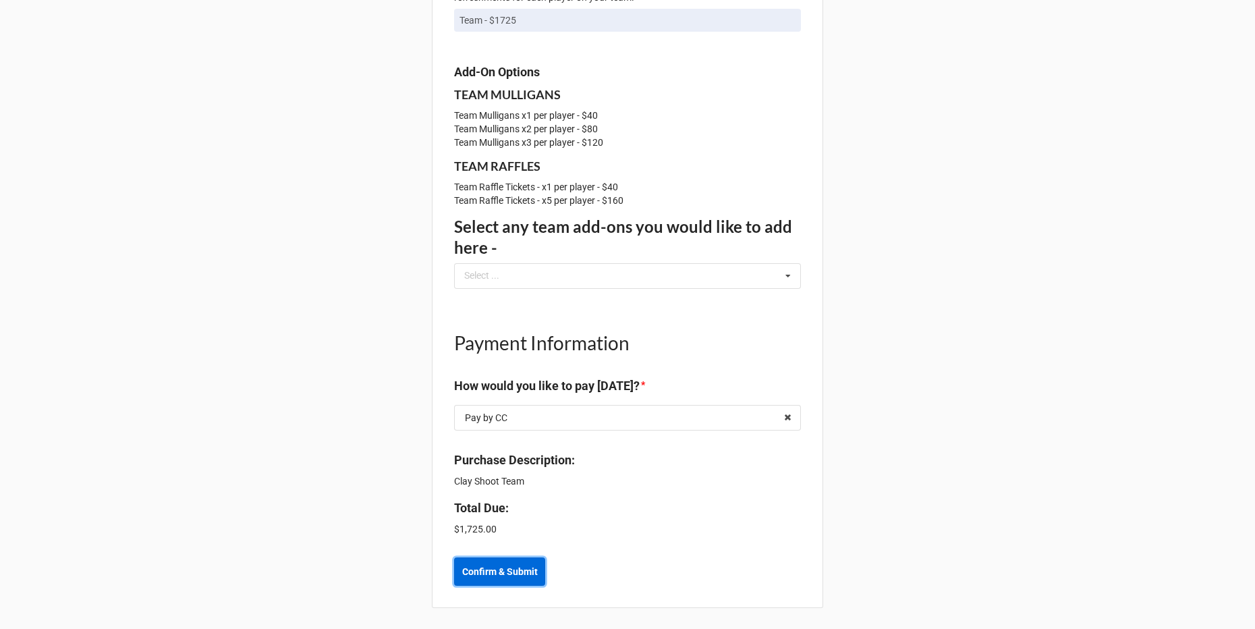
click at [532, 574] on b "Confirm & Submit" at bounding box center [500, 572] width 76 height 14
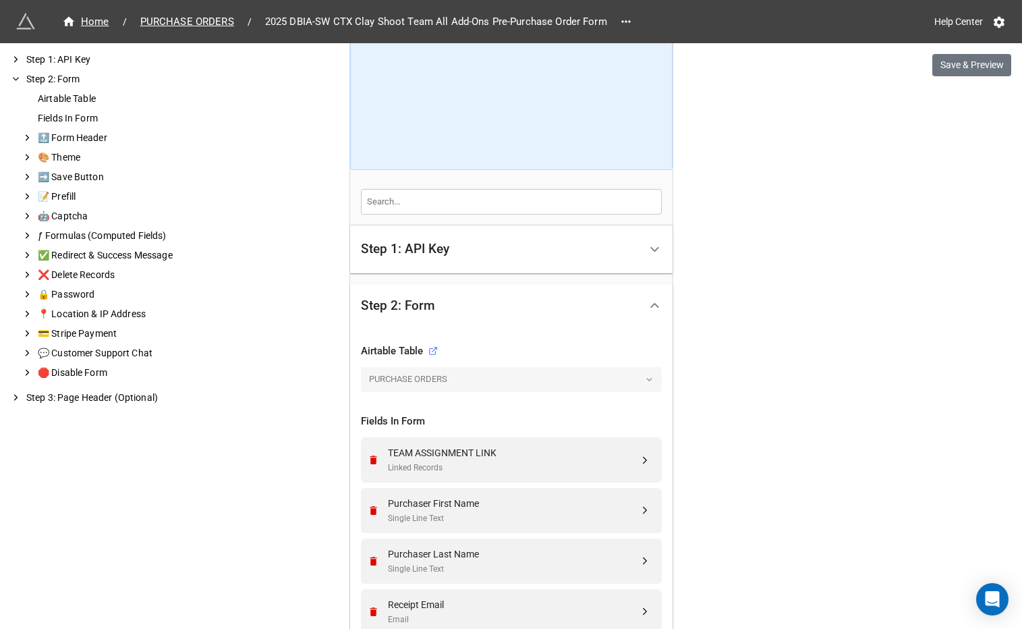
scroll to position [552, 0]
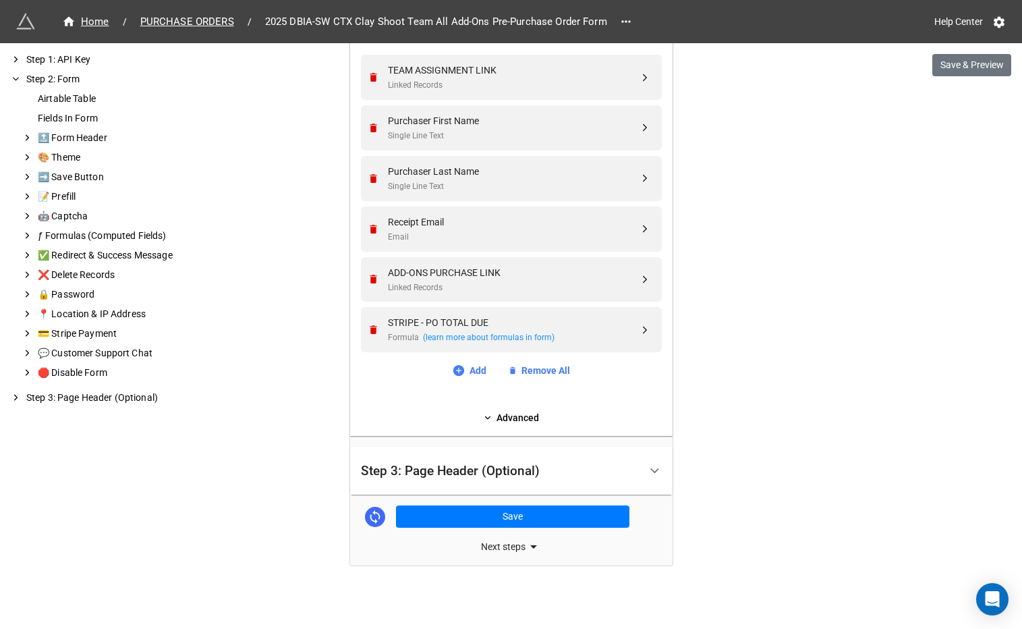
click at [510, 425] on div "Airtable Table PURCHASE ORDERS Fields In Form TEAM ASSIGNMENT LINK Linked Recor…" at bounding box center [511, 191] width 323 height 492
click at [510, 418] on link "Advanced" at bounding box center [511, 417] width 301 height 15
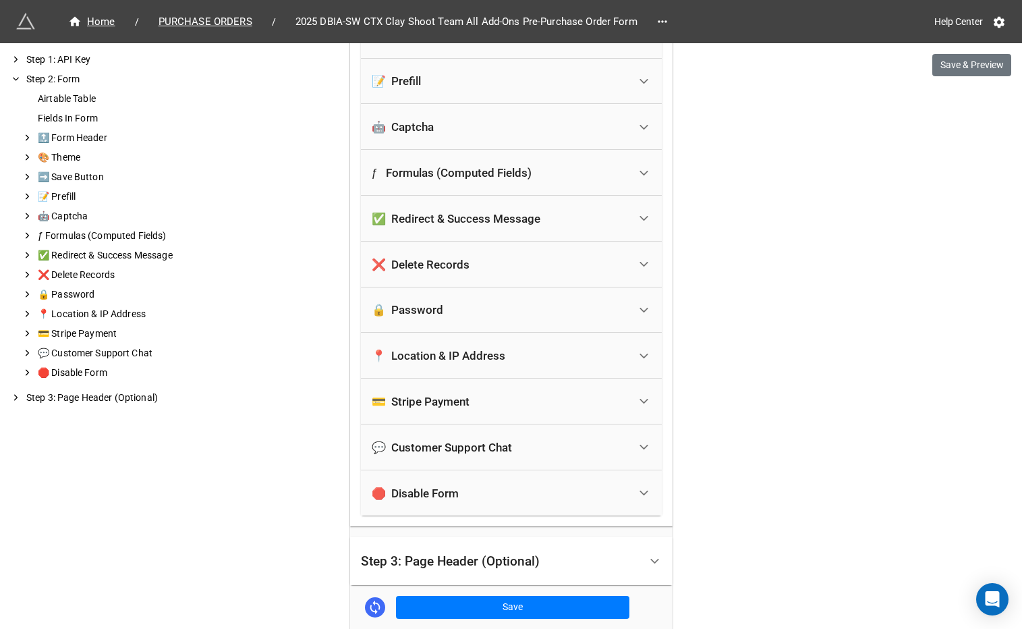
scroll to position [1053, 0]
click at [507, 390] on div "💳 Stripe Payment" at bounding box center [500, 401] width 257 height 30
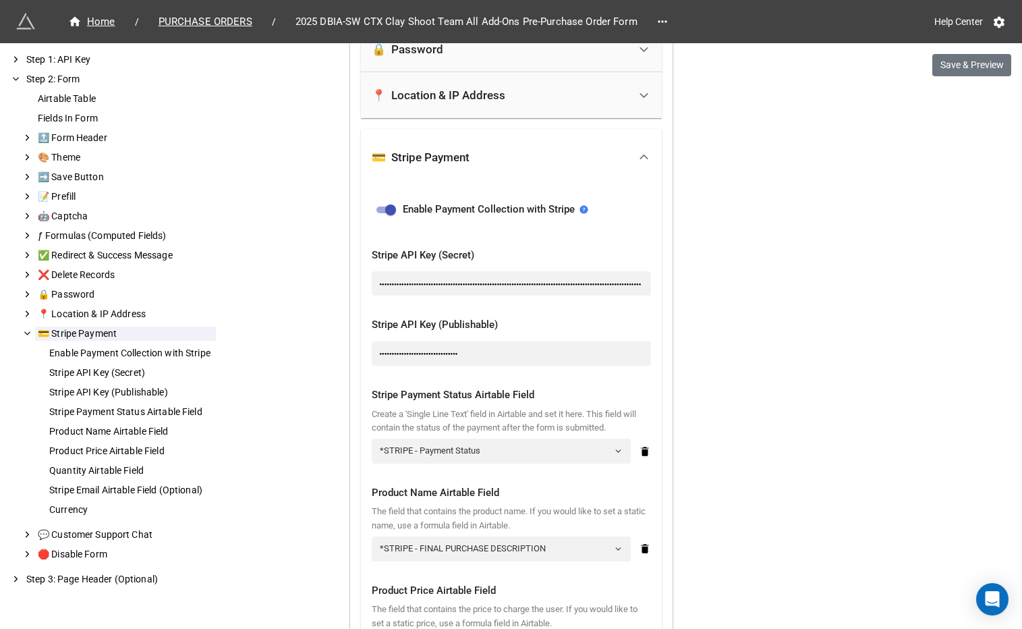
scroll to position [1316, 0]
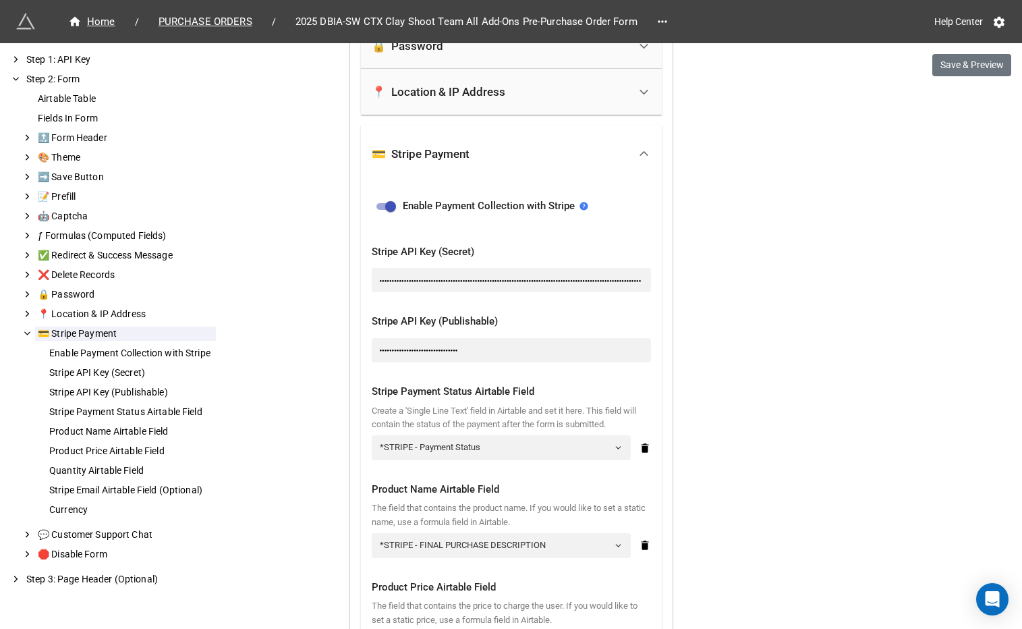
click at [425, 274] on div "●●●●●●●●●●●●●●●●●●●●●●●●●●●●●●●●●●●●●●●●●●●●●●●●●●●●●●●●●●●●●●●●●●●●●●●●●●●●●●●…" at bounding box center [511, 280] width 279 height 24
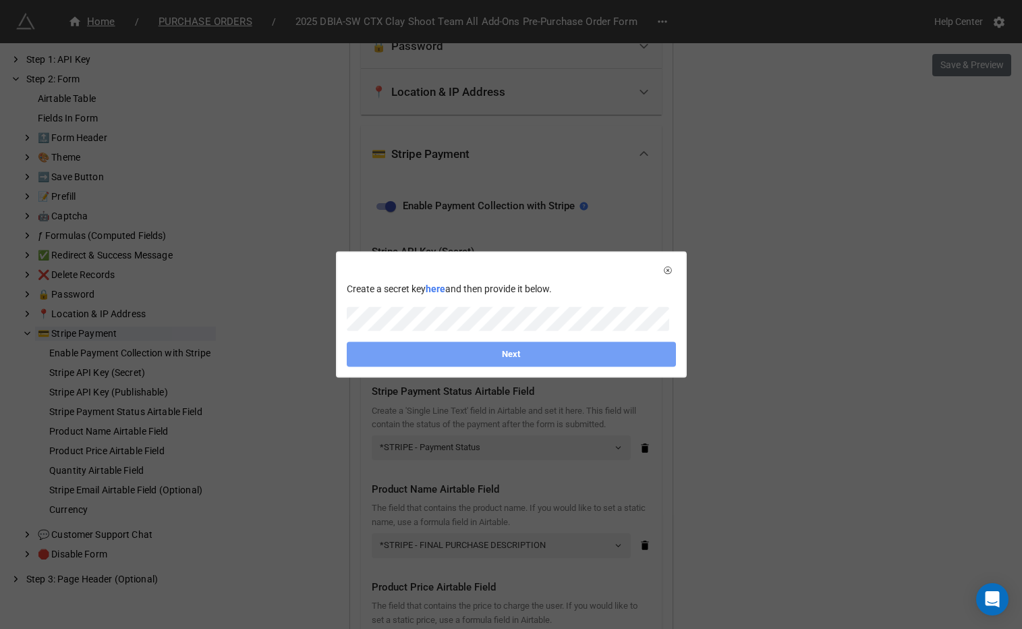
scroll to position [0, 0]
click at [453, 348] on link "Next" at bounding box center [511, 354] width 329 height 24
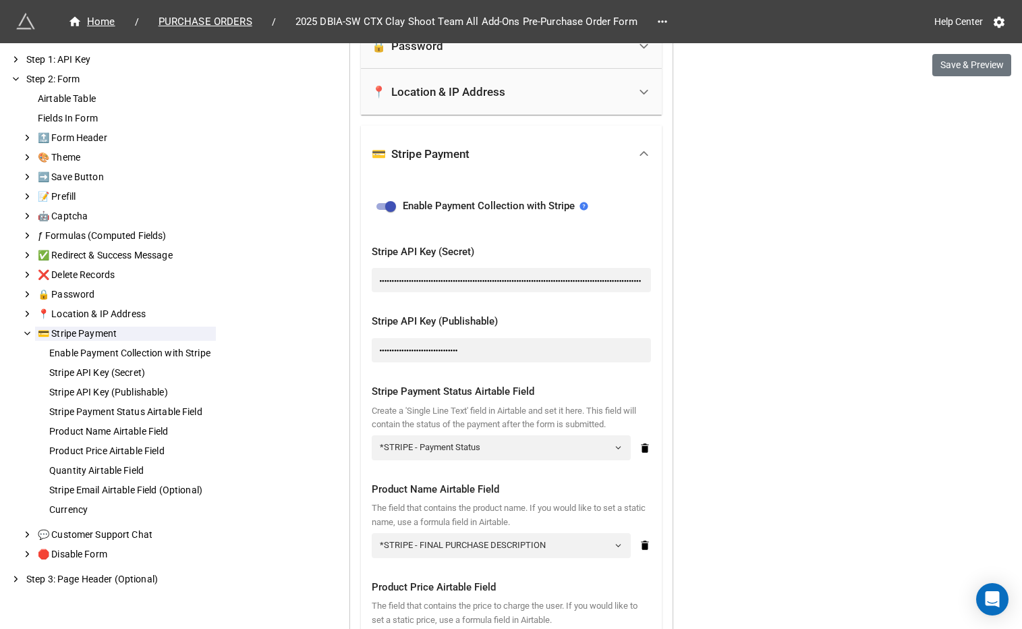
click at [480, 350] on div "●●●●●●●●●●●●●●●●●●●●●●●●●●●●●●●●" at bounding box center [511, 350] width 279 height 24
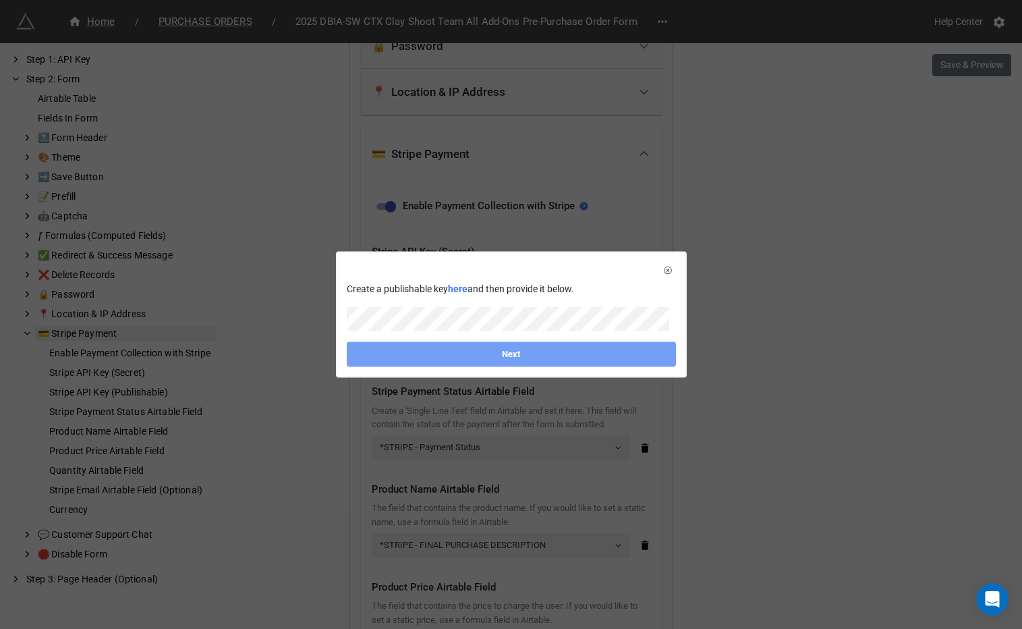
click at [480, 354] on link "Next" at bounding box center [511, 354] width 329 height 24
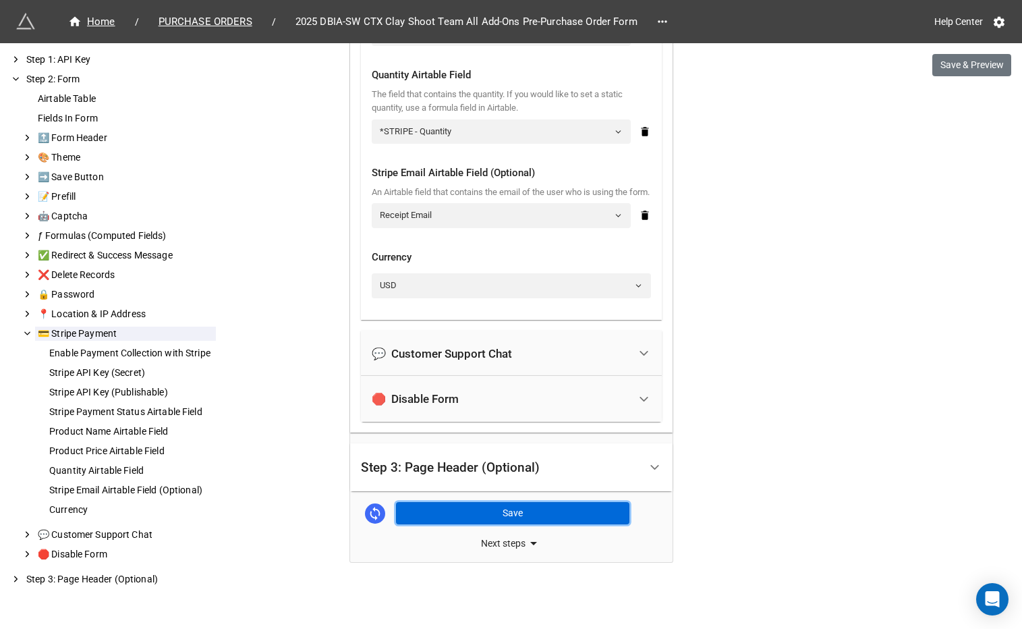
click at [485, 514] on button "Save" at bounding box center [512, 513] width 233 height 23
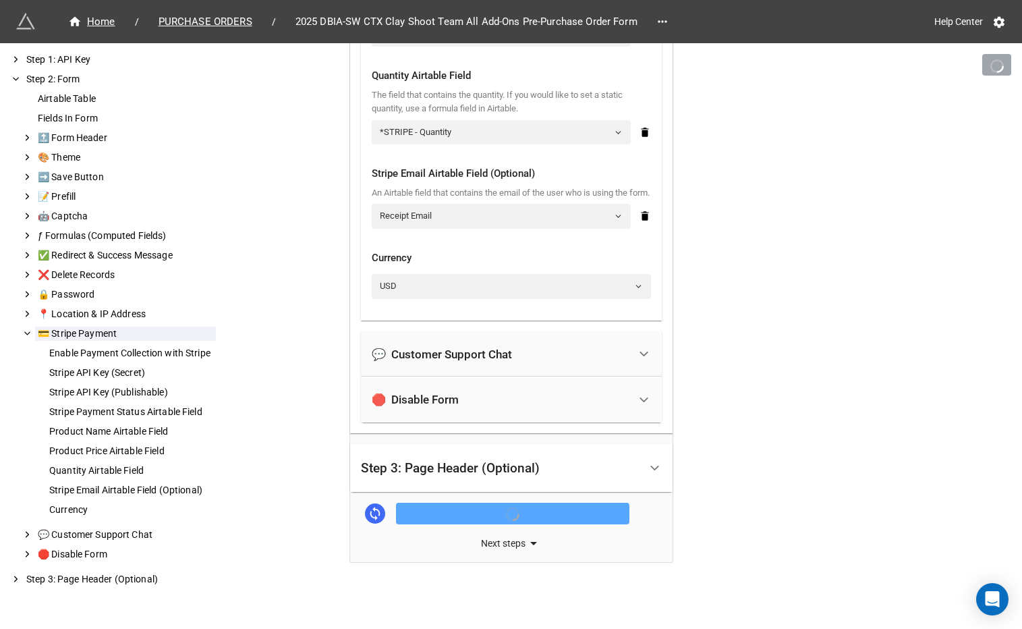
scroll to position [1935, 0]
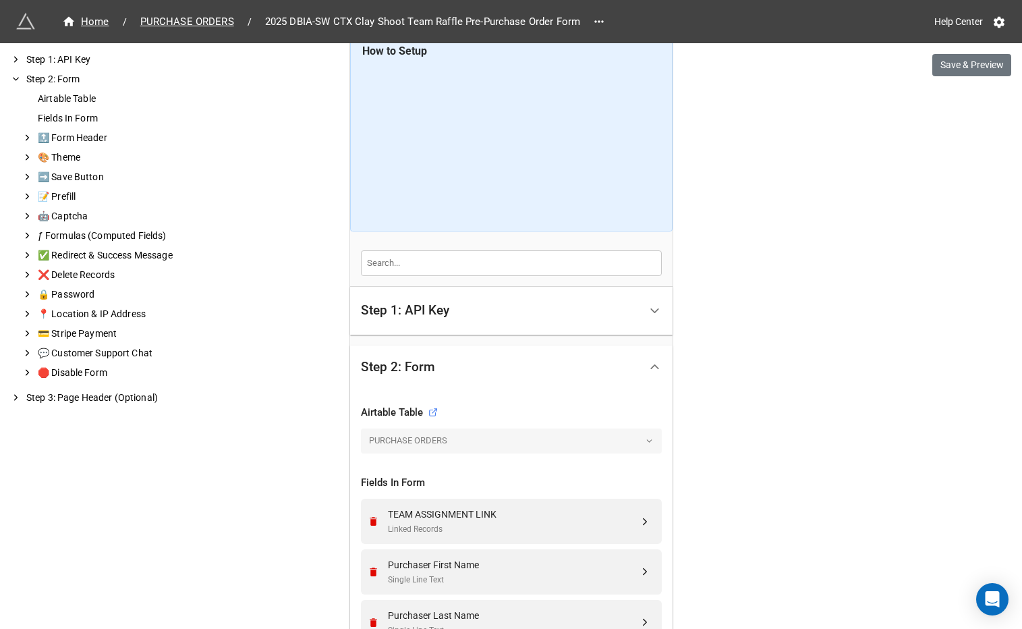
scroll to position [552, 0]
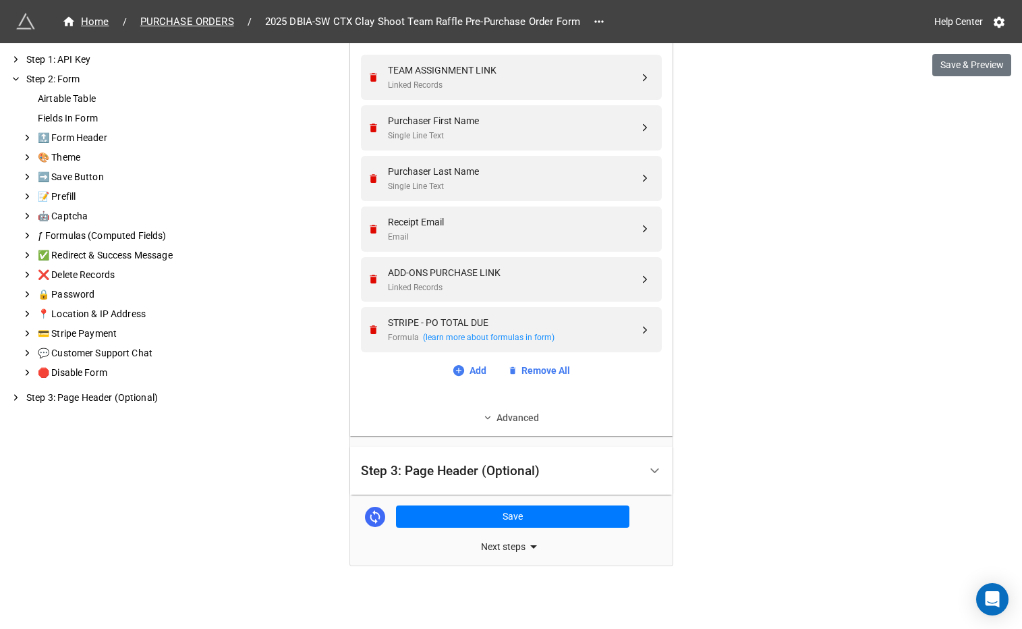
click at [483, 414] on icon at bounding box center [487, 417] width 9 height 9
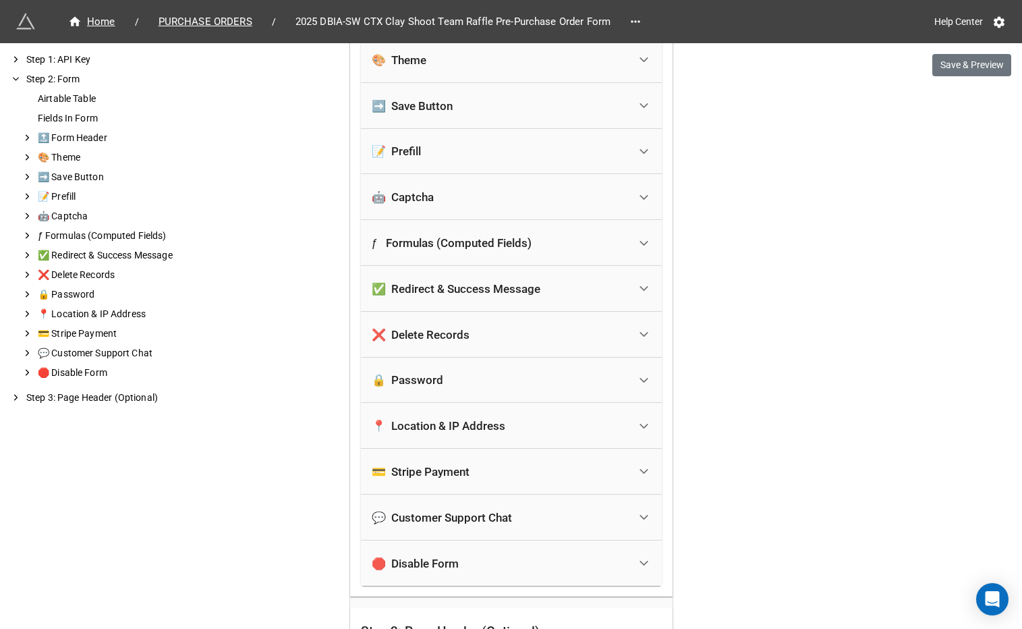
click at [462, 465] on div "💳 Stripe Payment" at bounding box center [421, 471] width 98 height 13
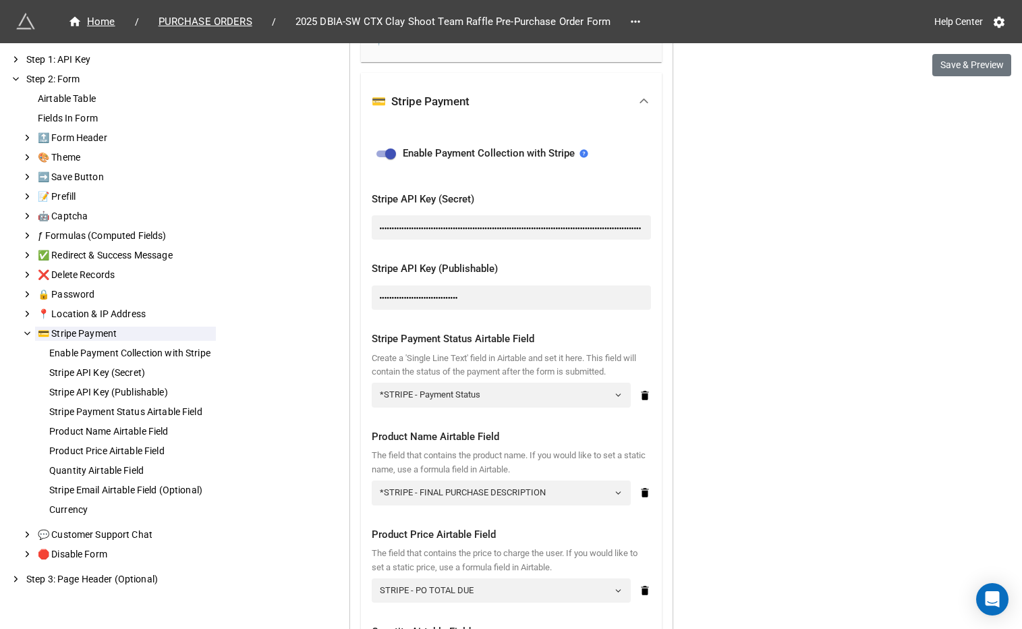
scroll to position [1393, 0]
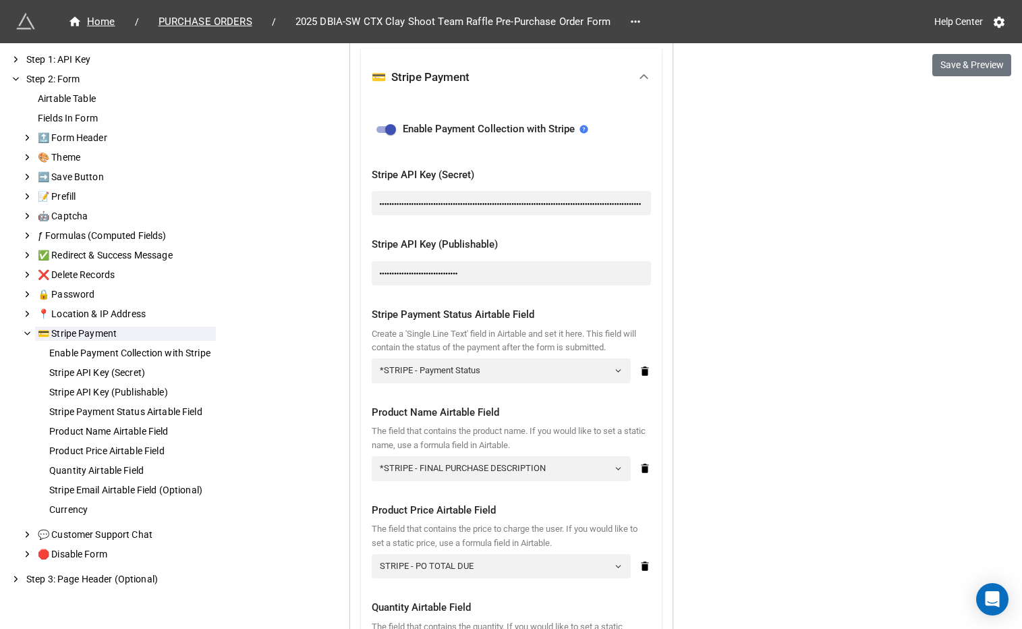
click at [527, 198] on div "●●●●●●●●●●●●●●●●●●●●●●●●●●●●●●●●●●●●●●●●●●●●●●●●●●●●●●●●●●●●●●●●●●●●●●●●●●●●●●●…" at bounding box center [511, 203] width 279 height 24
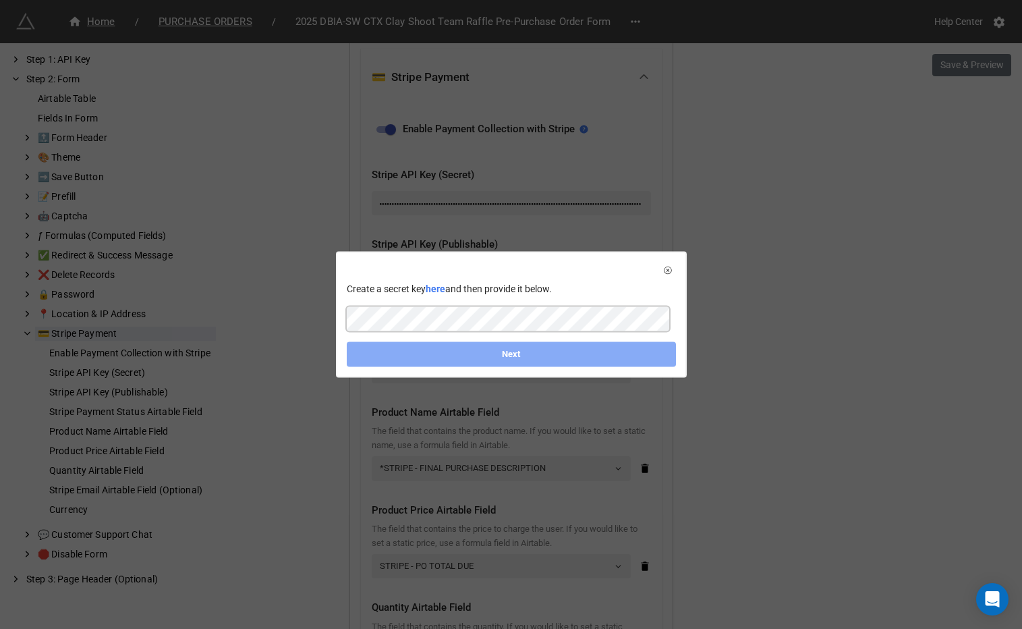
scroll to position [0, 125]
click at [447, 357] on link "Next" at bounding box center [511, 354] width 329 height 24
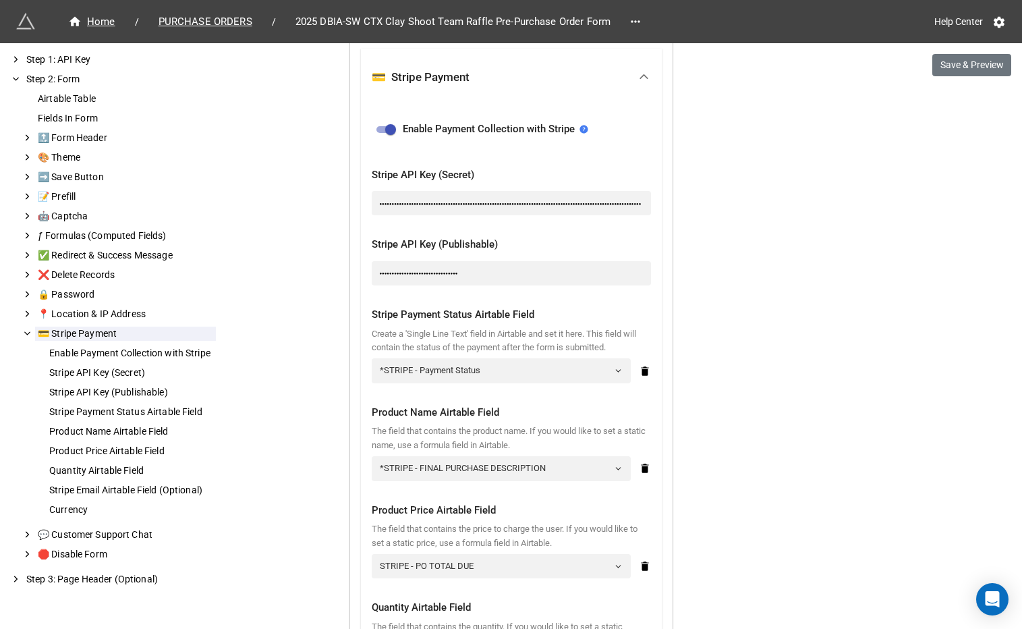
click at [478, 263] on div "●●●●●●●●●●●●●●●●●●●●●●●●●●●●●●●●" at bounding box center [511, 273] width 279 height 24
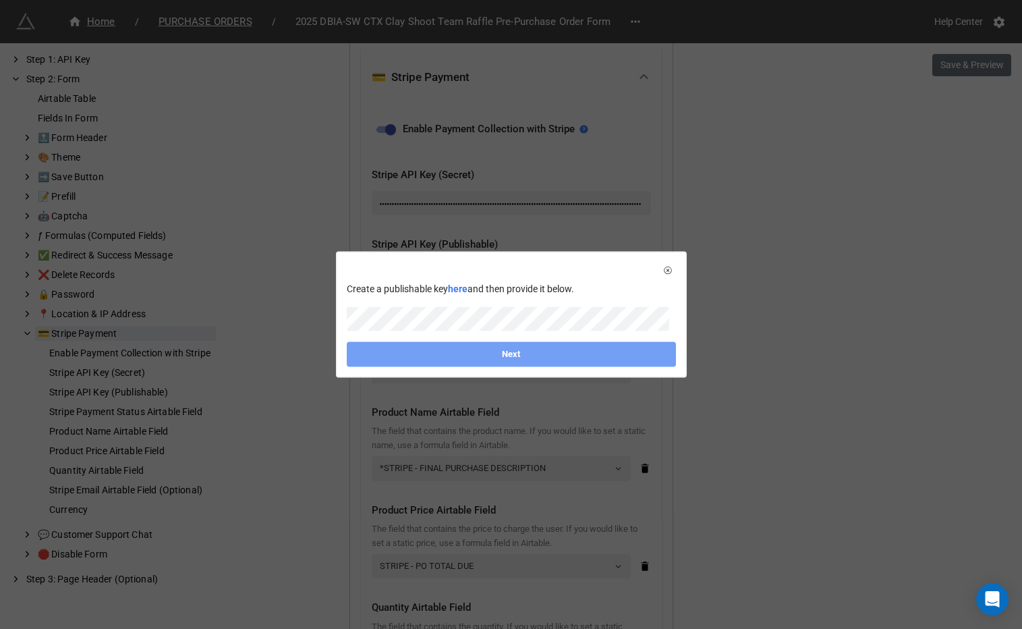
click at [469, 358] on link "Next" at bounding box center [511, 354] width 329 height 24
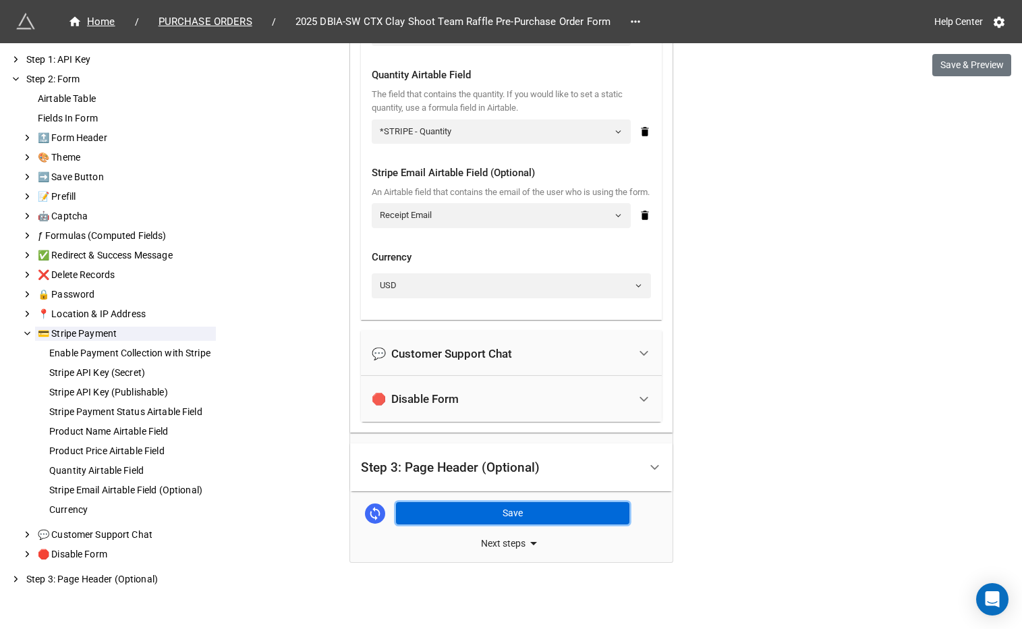
click at [473, 503] on button "Save" at bounding box center [512, 513] width 233 height 23
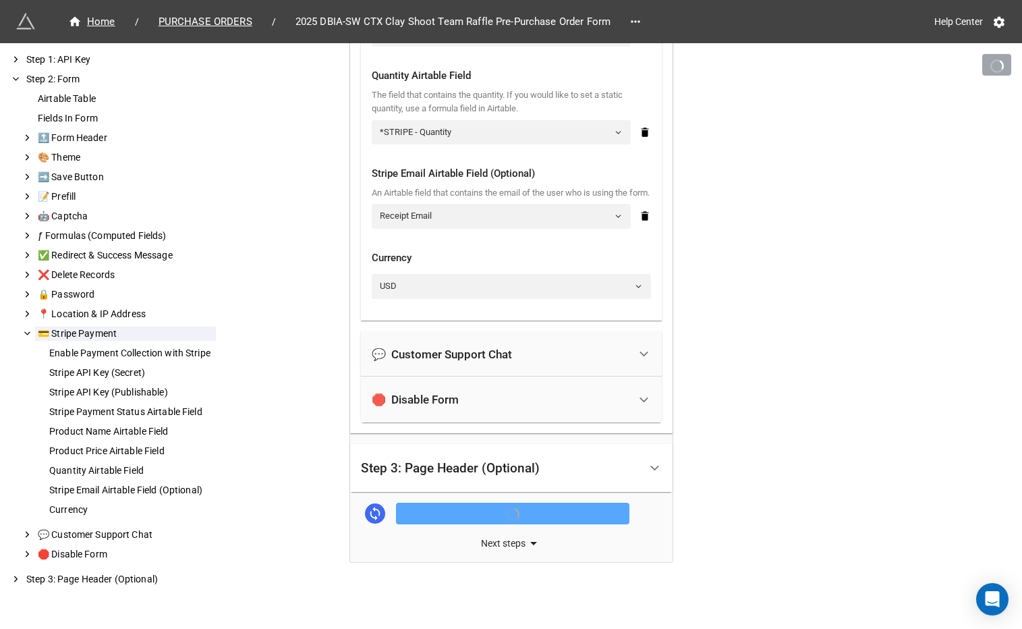
scroll to position [1935, 0]
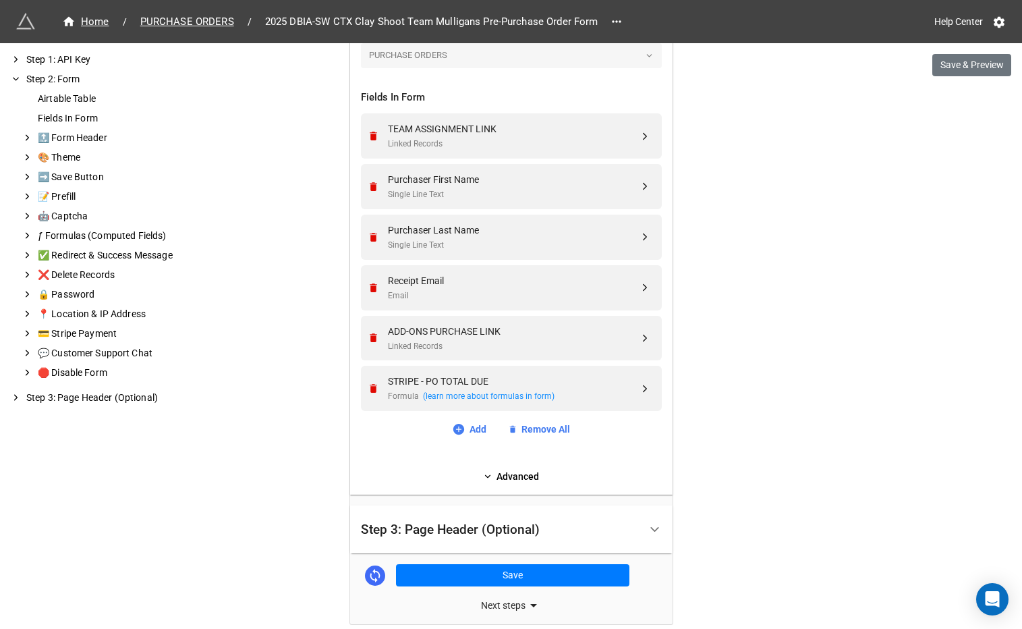
scroll to position [552, 0]
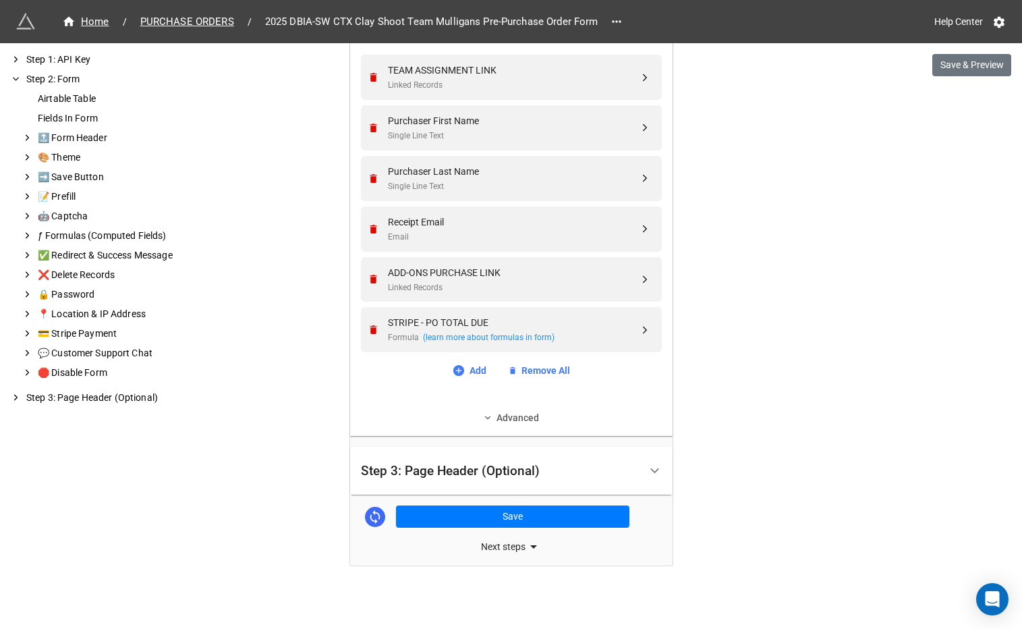
click at [486, 413] on icon at bounding box center [487, 417] width 9 height 9
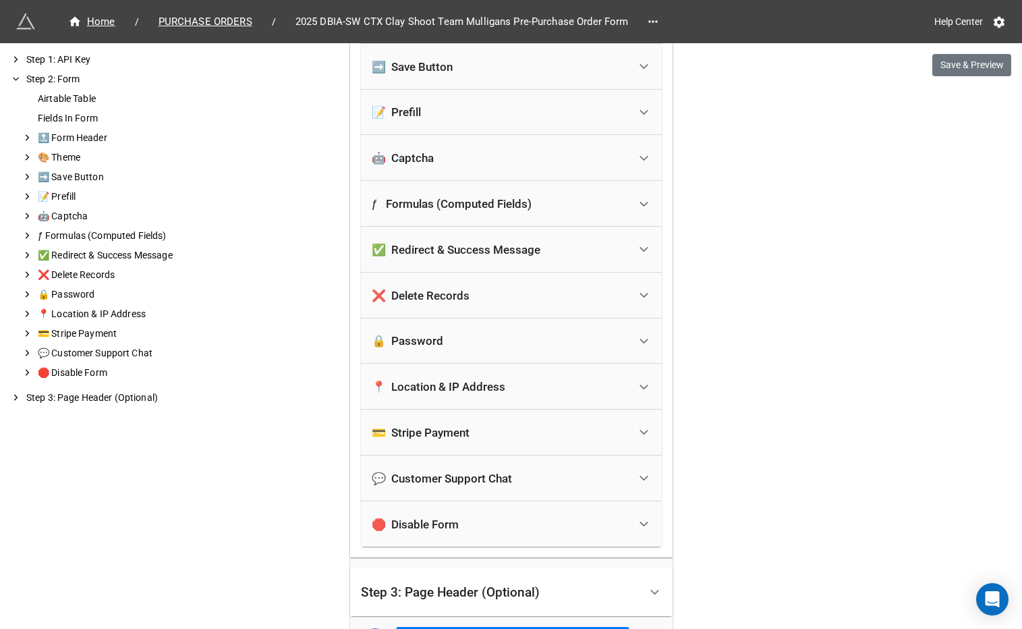
click at [477, 418] on div "💳 Stripe Payment" at bounding box center [500, 433] width 257 height 30
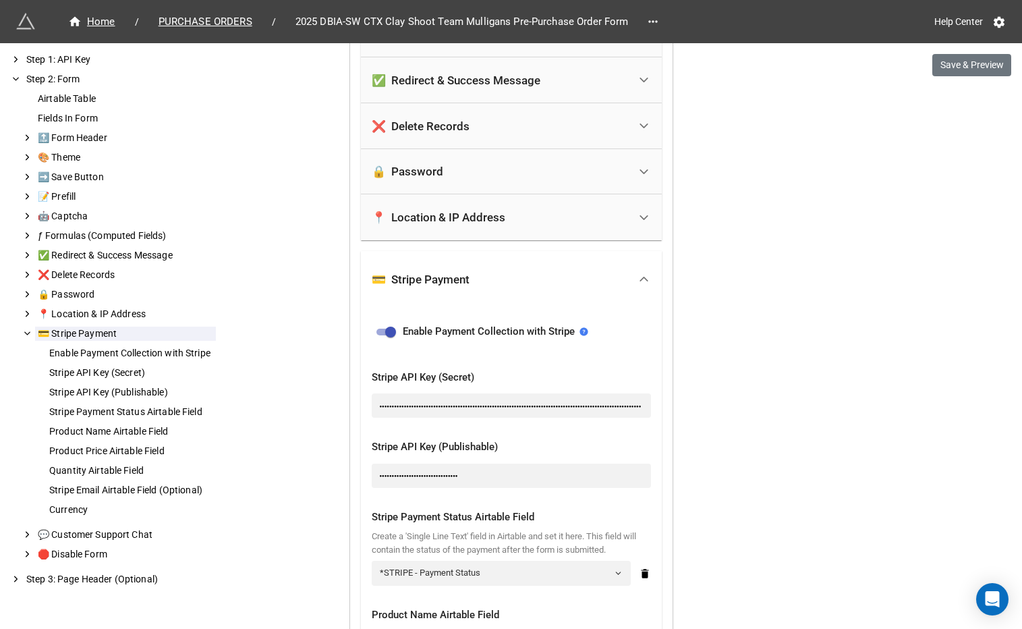
scroll to position [1337, 0]
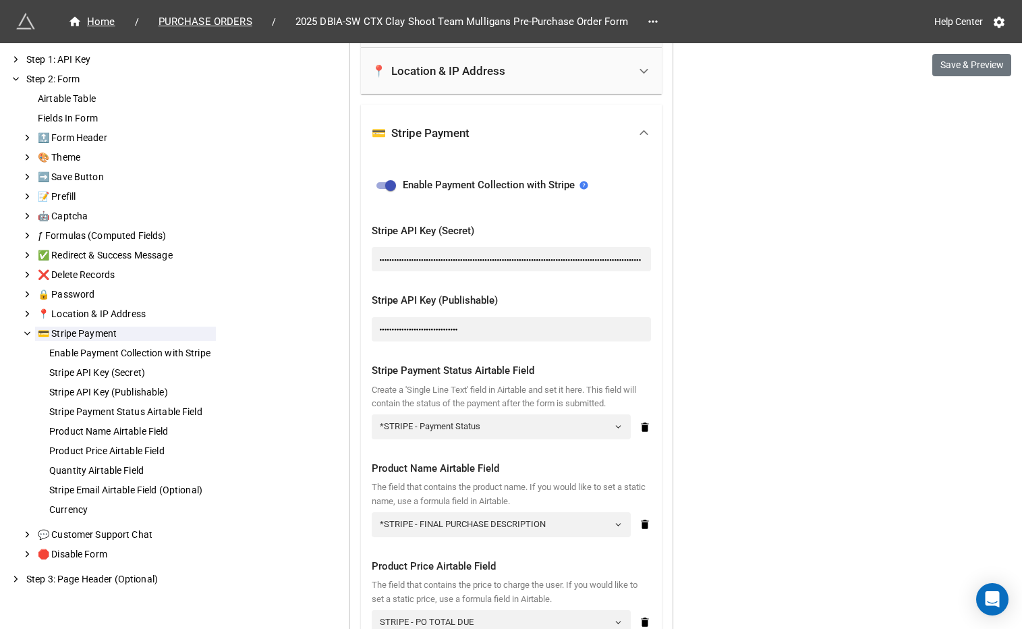
click at [510, 247] on div "●●●●●●●●●●●●●●●●●●●●●●●●●●●●●●●●●●●●●●●●●●●●●●●●●●●●●●●●●●●●●●●●●●●●●●●●●●●●●●●…" at bounding box center [511, 259] width 279 height 24
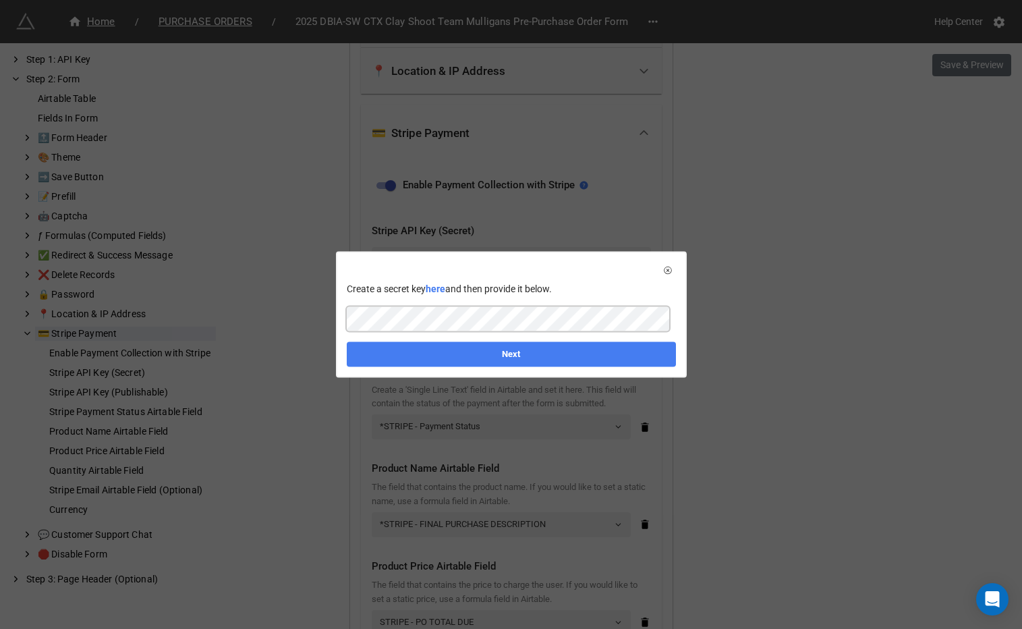
scroll to position [0, 125]
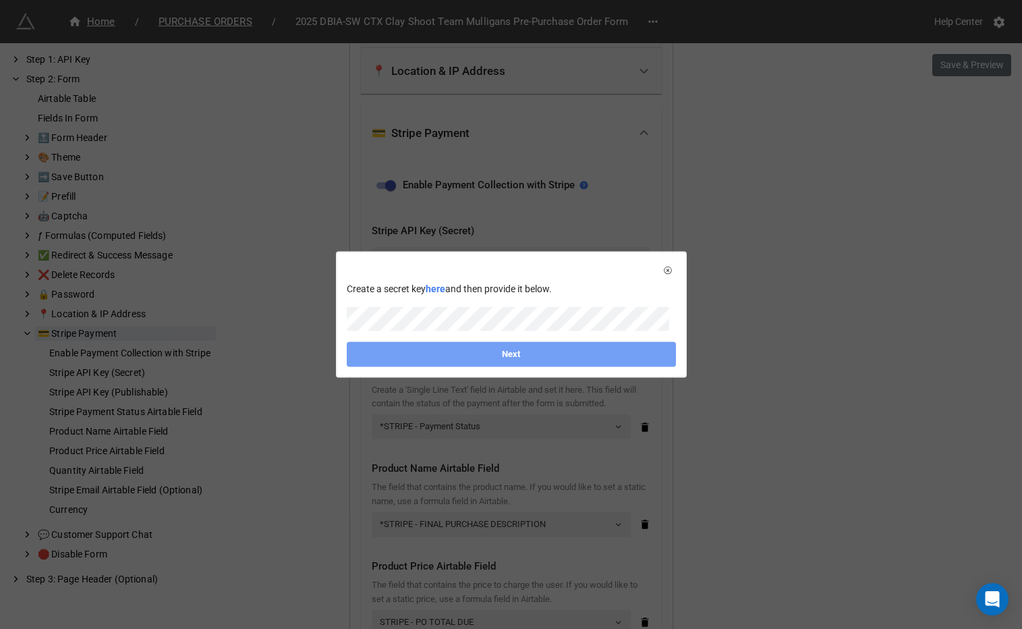
click at [468, 362] on link "Next" at bounding box center [511, 354] width 329 height 24
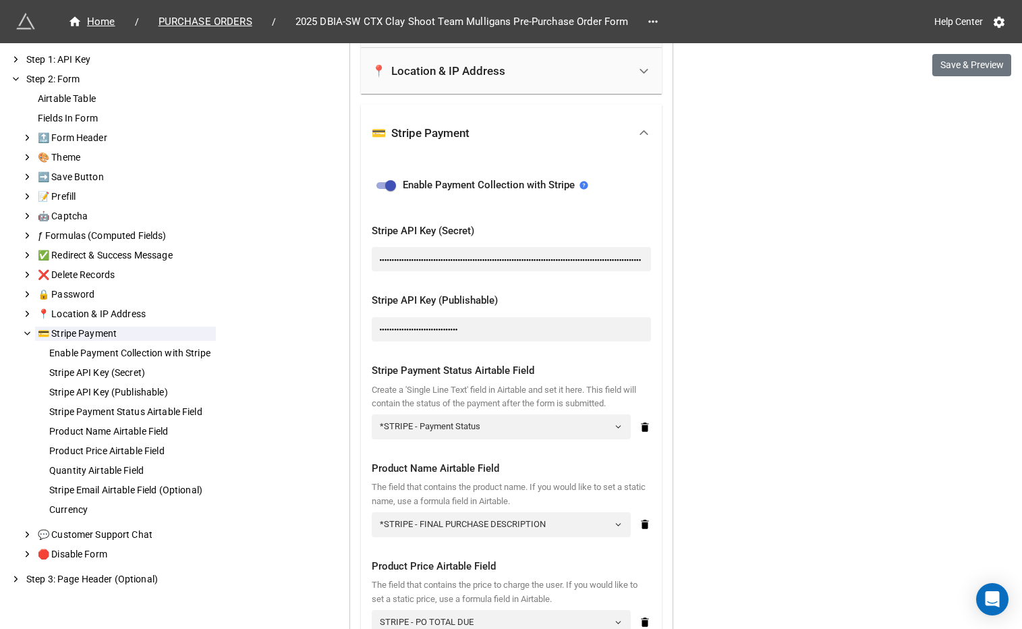
click at [487, 323] on div "●●●●●●●●●●●●●●●●●●●●●●●●●●●●●●●●" at bounding box center [511, 329] width 279 height 24
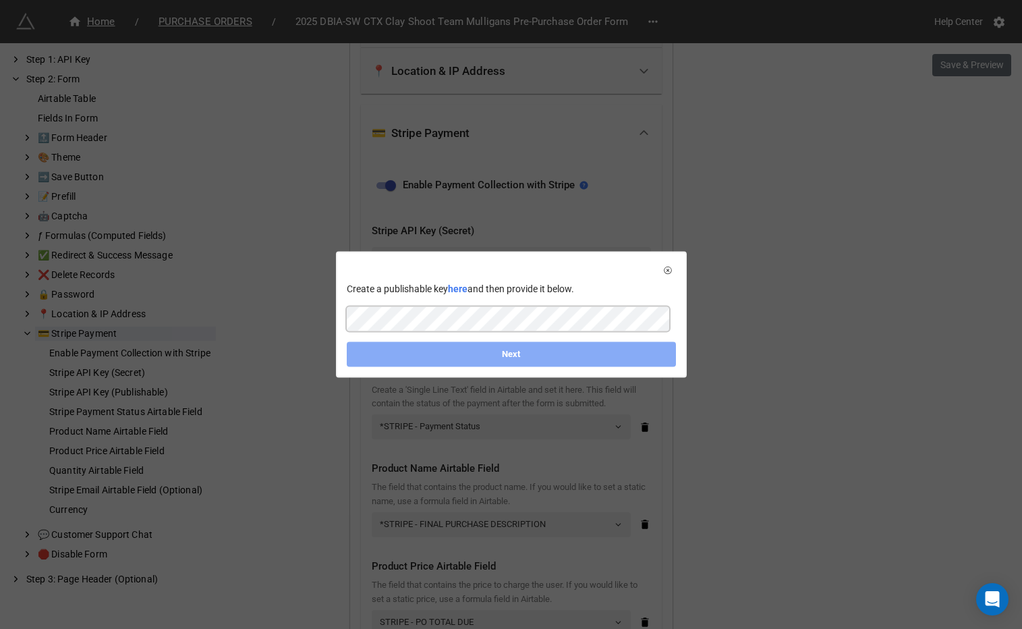
scroll to position [0, 125]
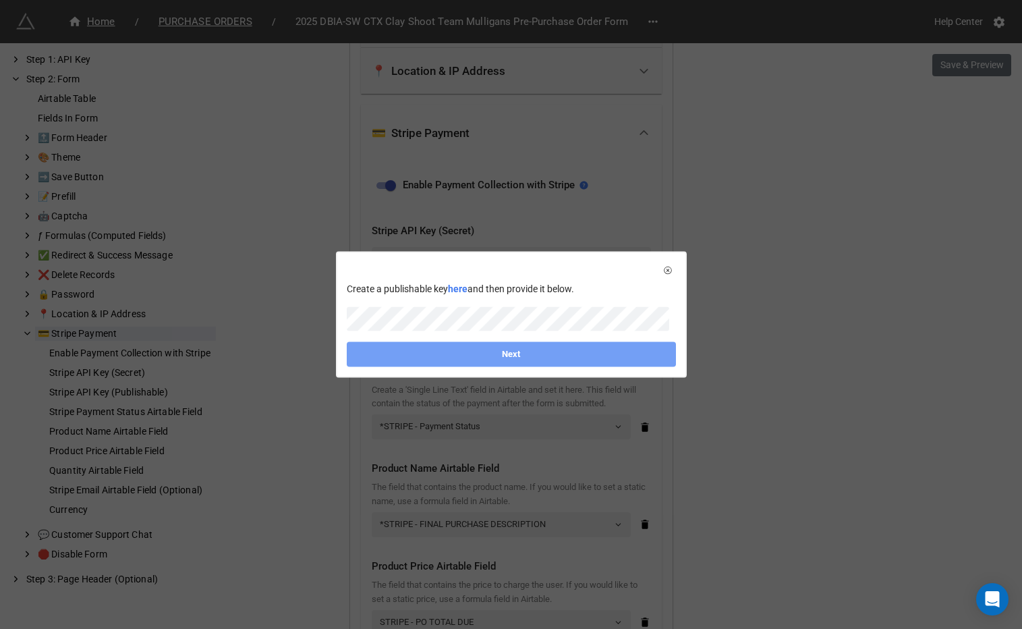
click at [479, 365] on link "Next" at bounding box center [511, 354] width 329 height 24
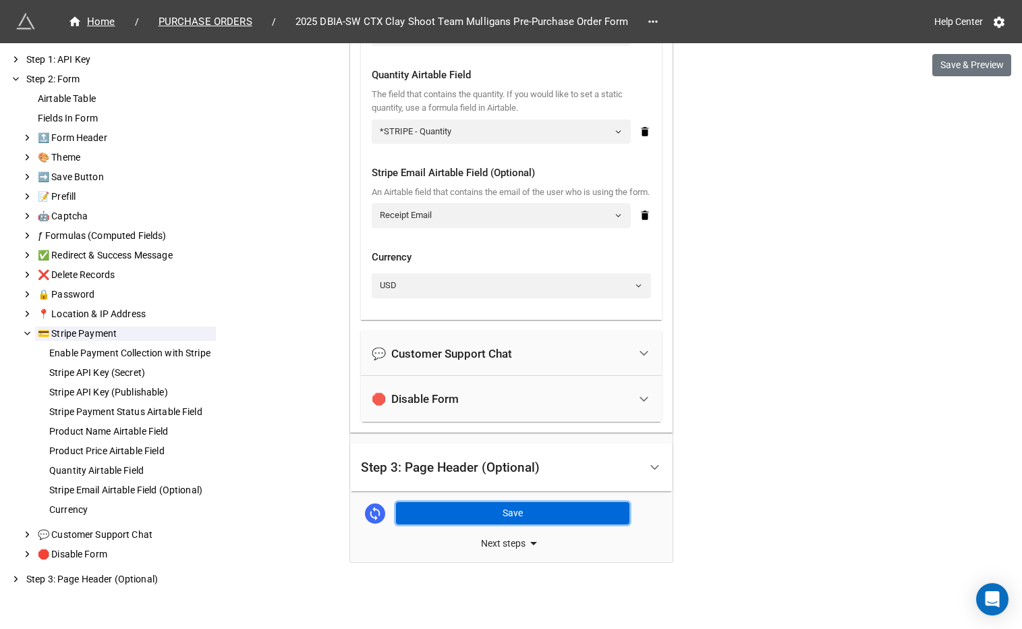
click at [467, 513] on button "Save" at bounding box center [512, 513] width 233 height 23
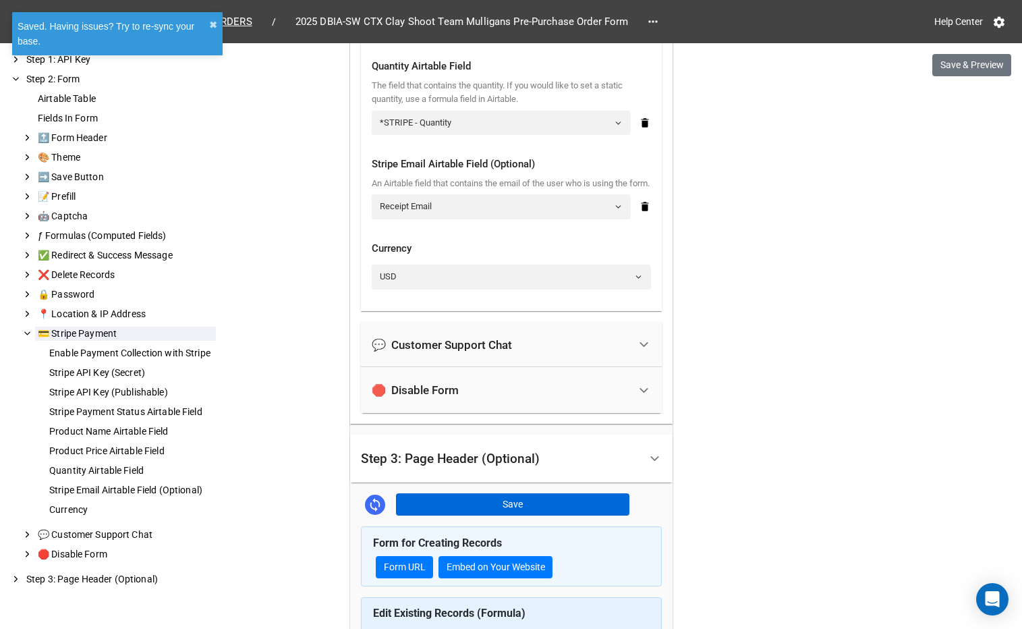
scroll to position [1935, 0]
